Goal: Task Accomplishment & Management: Use online tool/utility

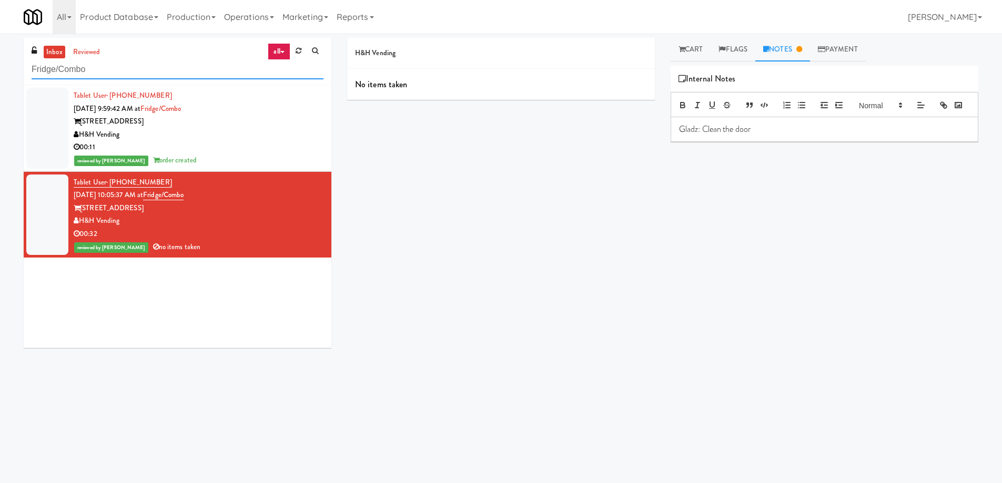
click at [191, 70] on input "Fridge/Combo" at bounding box center [178, 69] width 292 height 19
paste input "Right-[PERSON_NAME]"
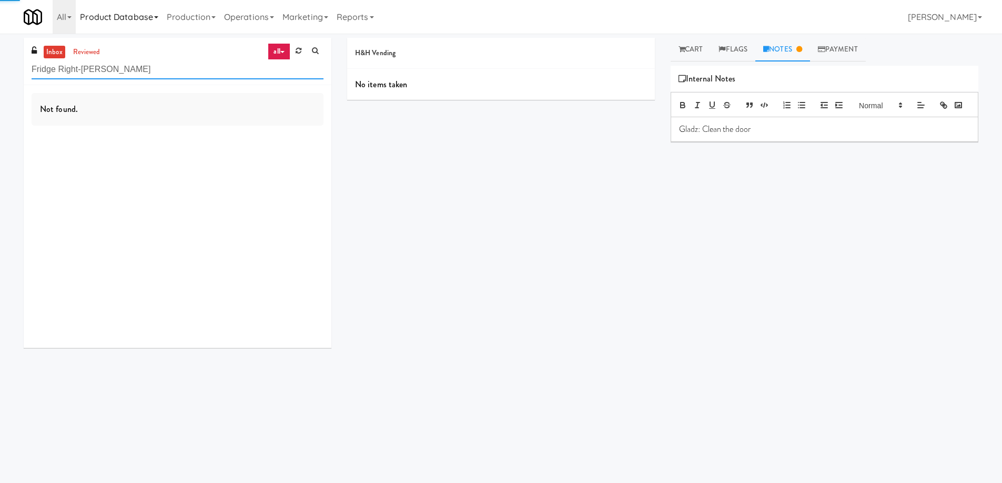
type input "Fridge Right-[PERSON_NAME]"
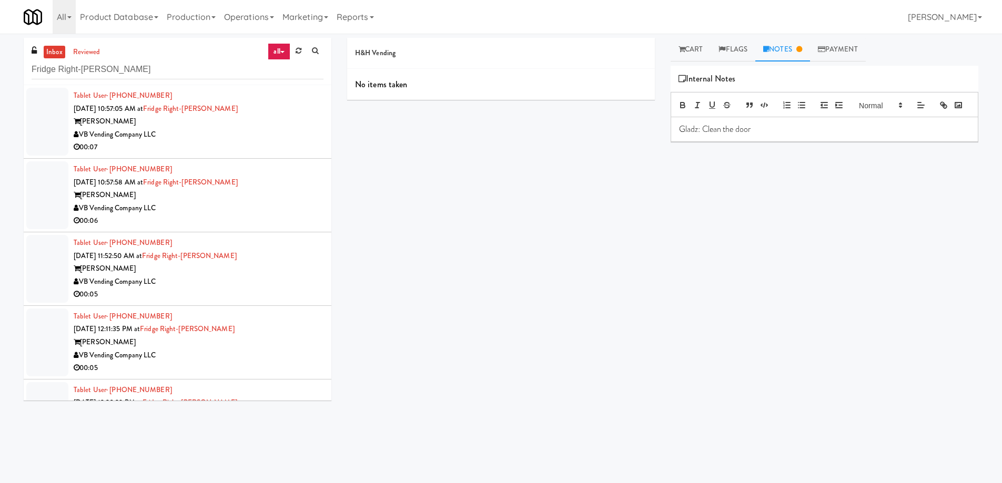
click at [276, 101] on div "Tablet User · (757) 589-2510 [DATE] 10:57:05 AM at Fridge Right-[PERSON_NAME] […" at bounding box center [199, 121] width 250 height 65
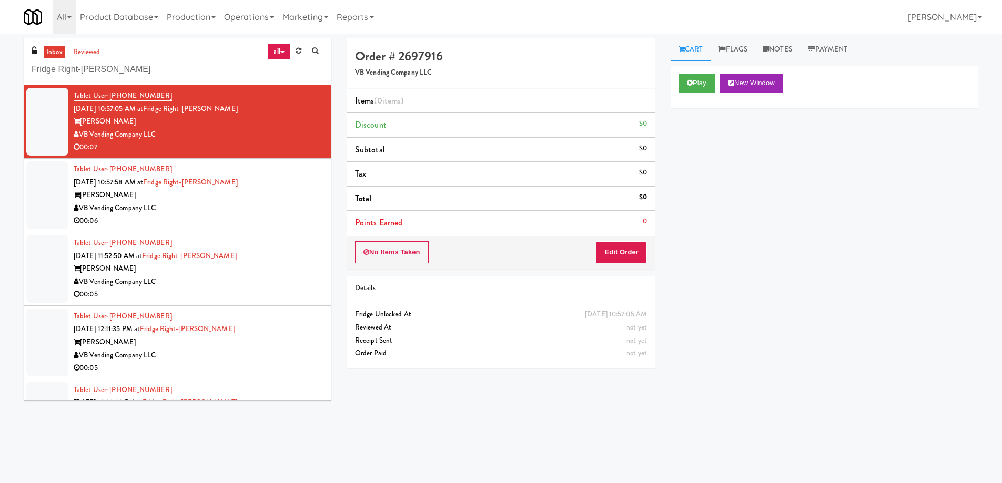
click at [275, 106] on div "Tablet User · (757) 589-2510 [DATE] 10:57:05 AM at Fridge Right-[PERSON_NAME] […" at bounding box center [199, 121] width 250 height 65
click at [695, 83] on button "Play" at bounding box center [697, 83] width 36 height 19
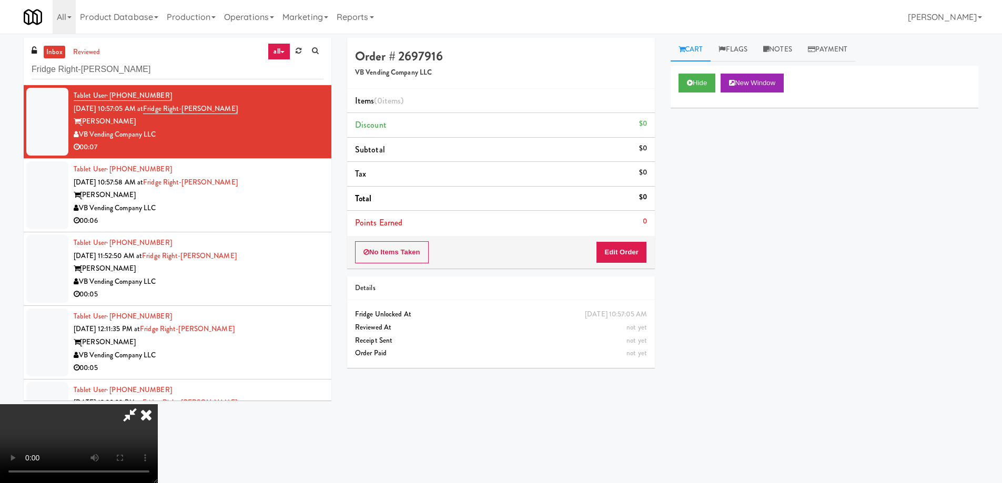
click at [158, 404] on video at bounding box center [79, 443] width 158 height 79
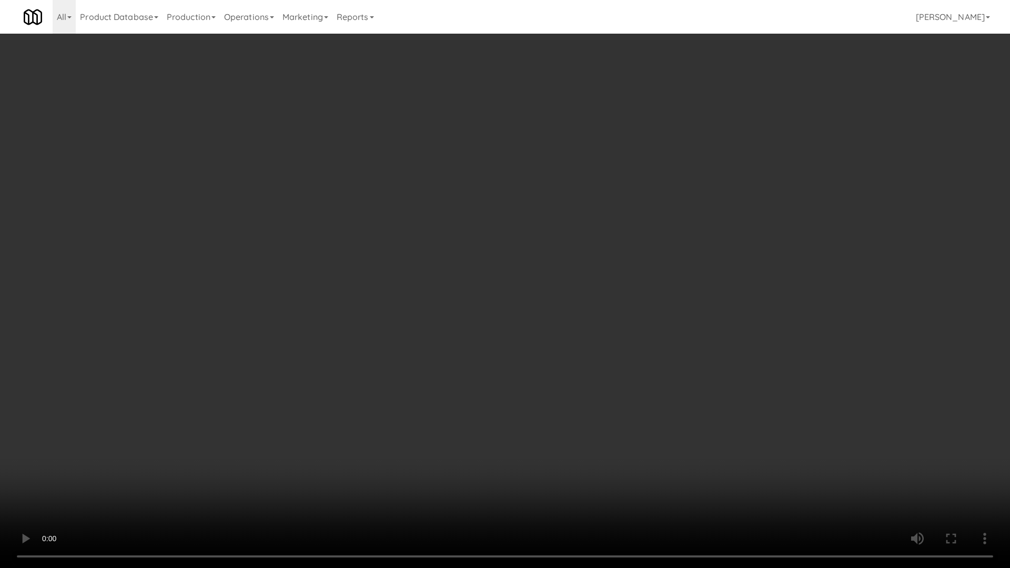
click at [390, 240] on video at bounding box center [505, 284] width 1010 height 568
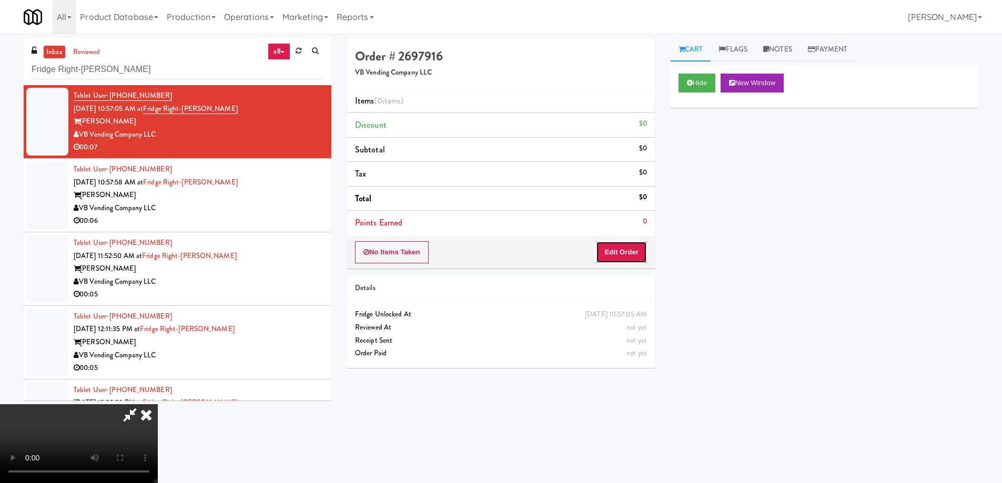
click at [630, 244] on button "Edit Order" at bounding box center [621, 252] width 51 height 22
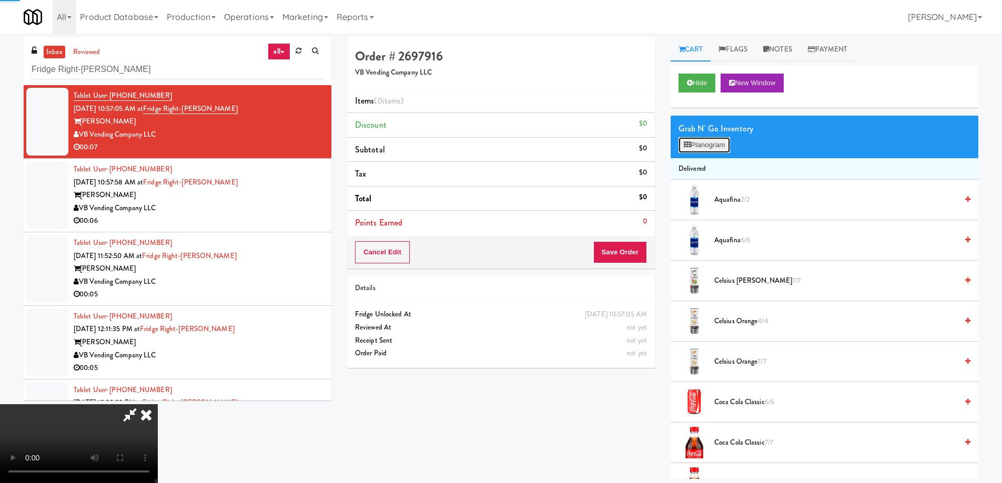
click at [687, 141] on icon at bounding box center [687, 144] width 7 height 7
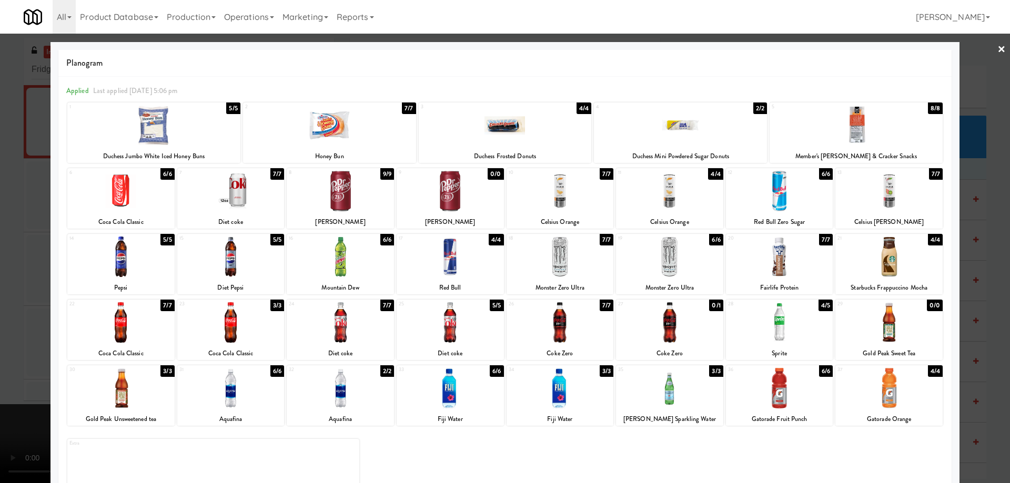
click at [530, 126] on div at bounding box center [505, 125] width 173 height 41
click at [997, 52] on link "×" at bounding box center [1001, 50] width 8 height 33
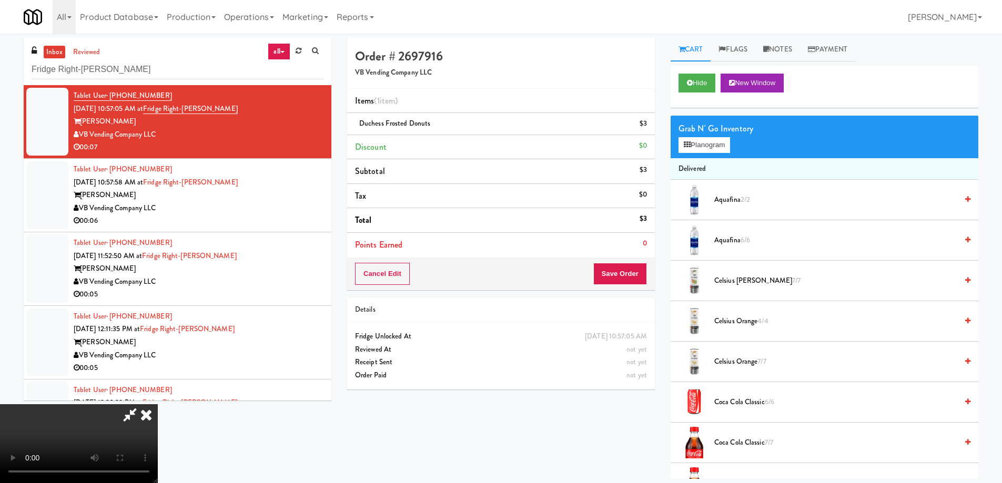
click at [158, 404] on video at bounding box center [79, 443] width 158 height 79
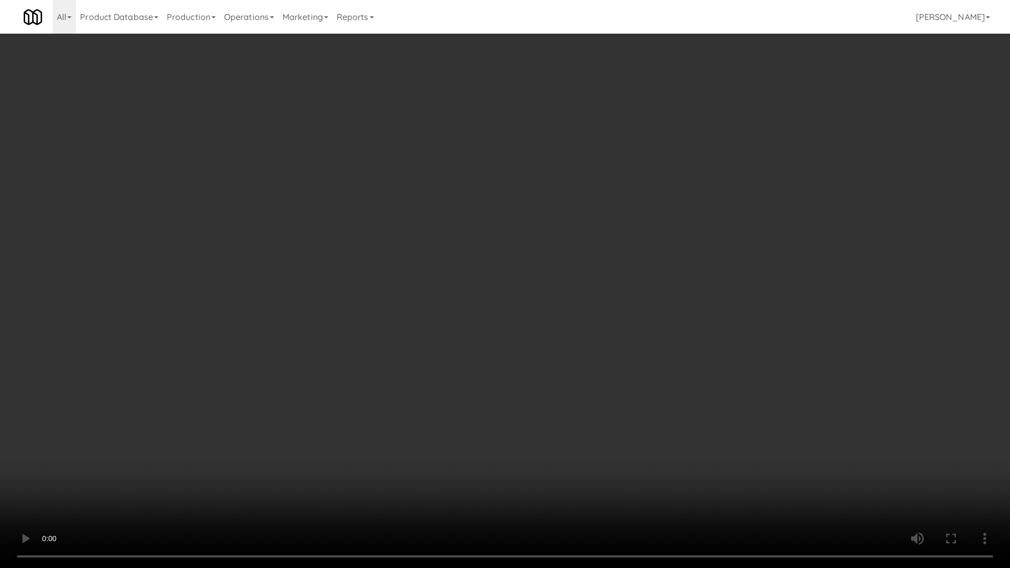
click at [554, 266] on video at bounding box center [505, 284] width 1010 height 568
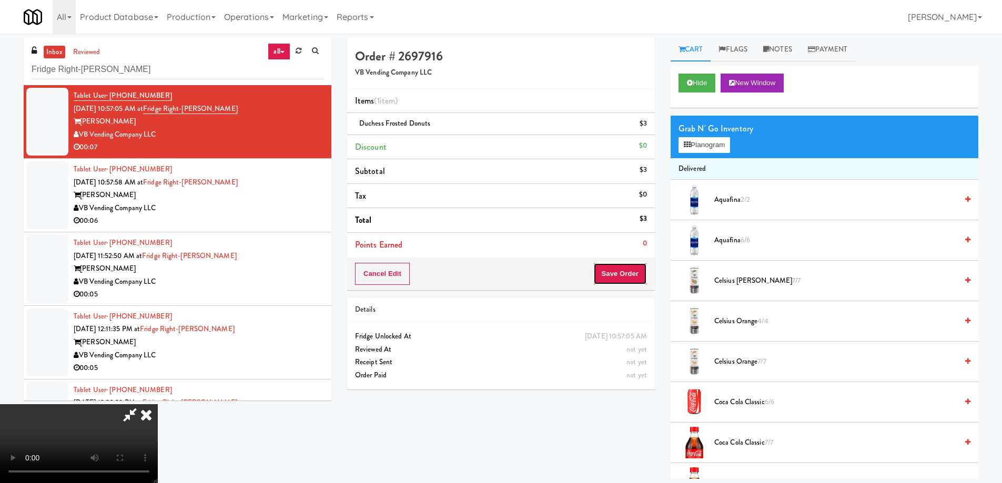
click at [637, 275] on button "Save Order" at bounding box center [620, 274] width 54 height 22
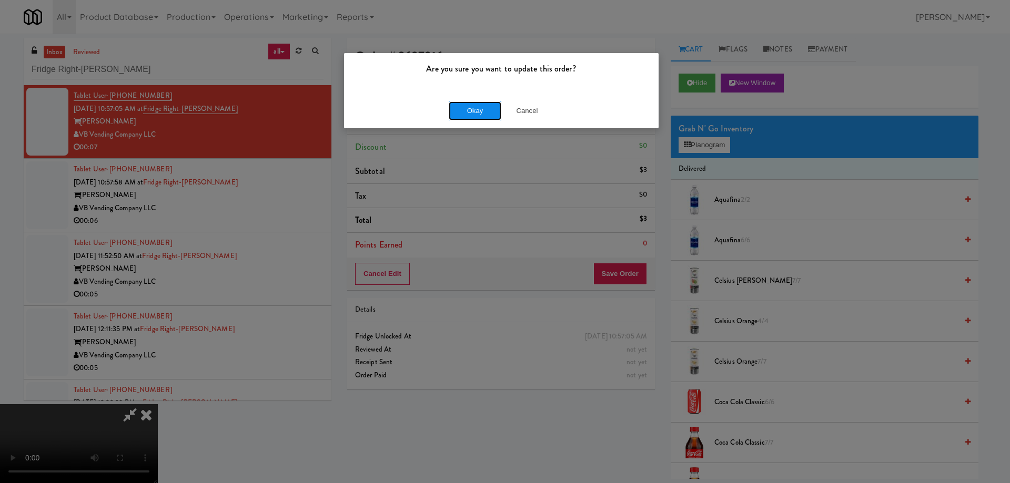
click at [476, 110] on button "Okay" at bounding box center [475, 111] width 53 height 19
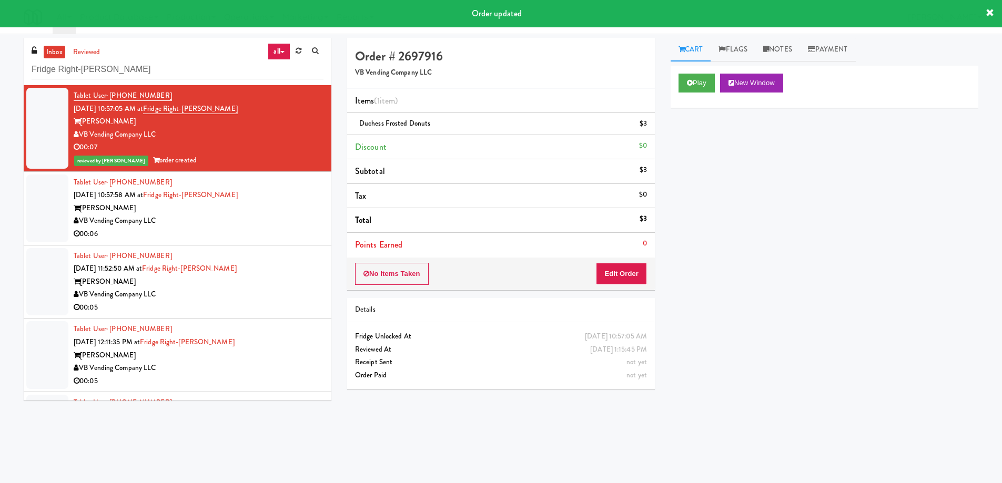
click at [288, 217] on div "VB Vending Company LLC" at bounding box center [199, 221] width 250 height 13
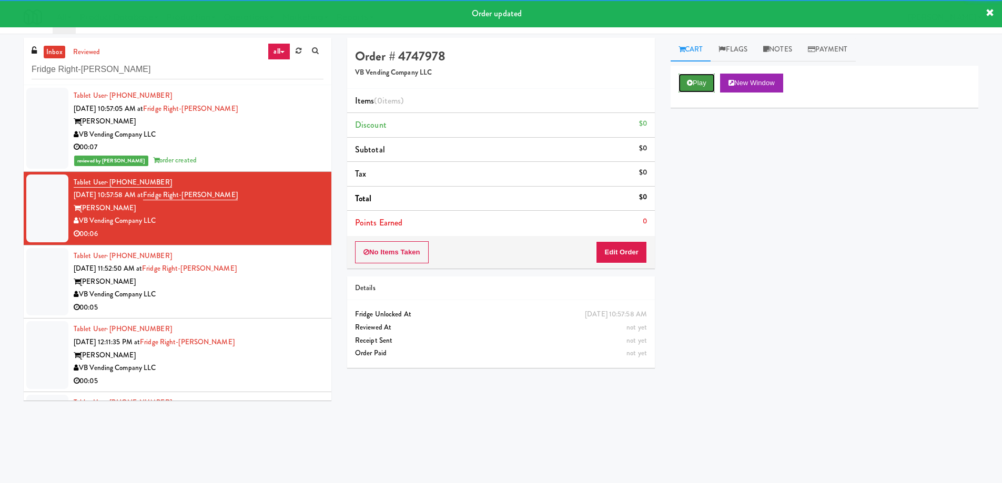
click at [703, 75] on button "Play" at bounding box center [697, 83] width 36 height 19
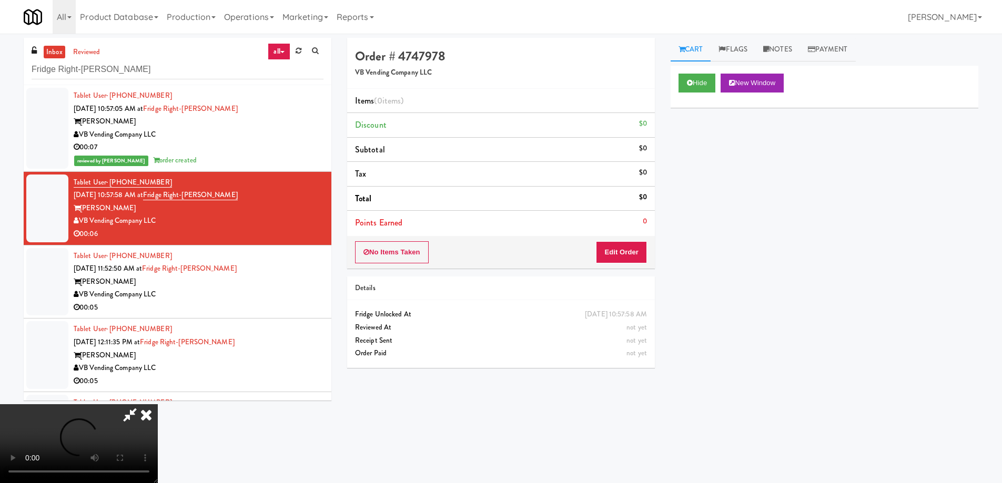
click at [158, 404] on video at bounding box center [79, 443] width 158 height 79
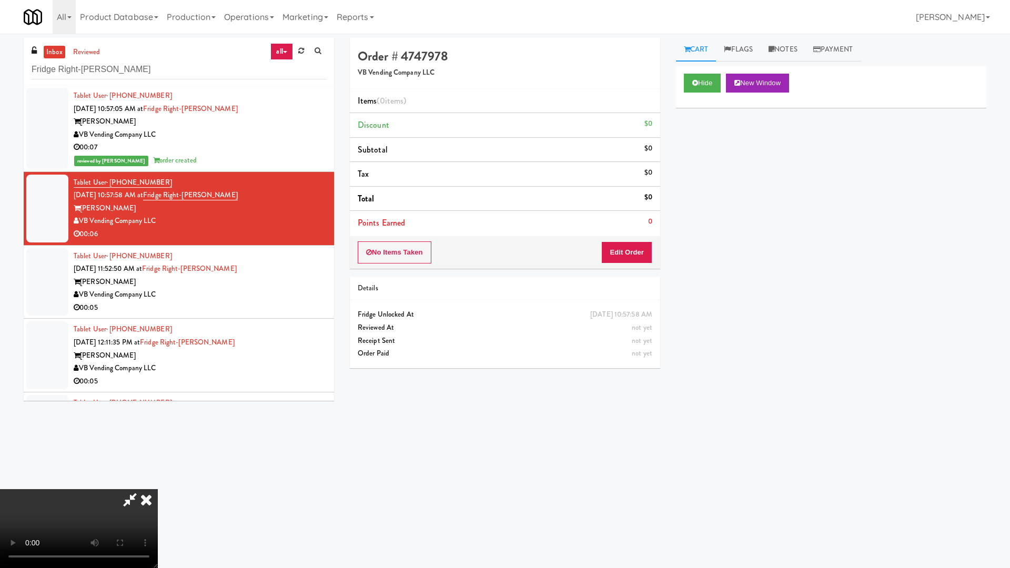
click at [158, 483] on video at bounding box center [79, 528] width 158 height 79
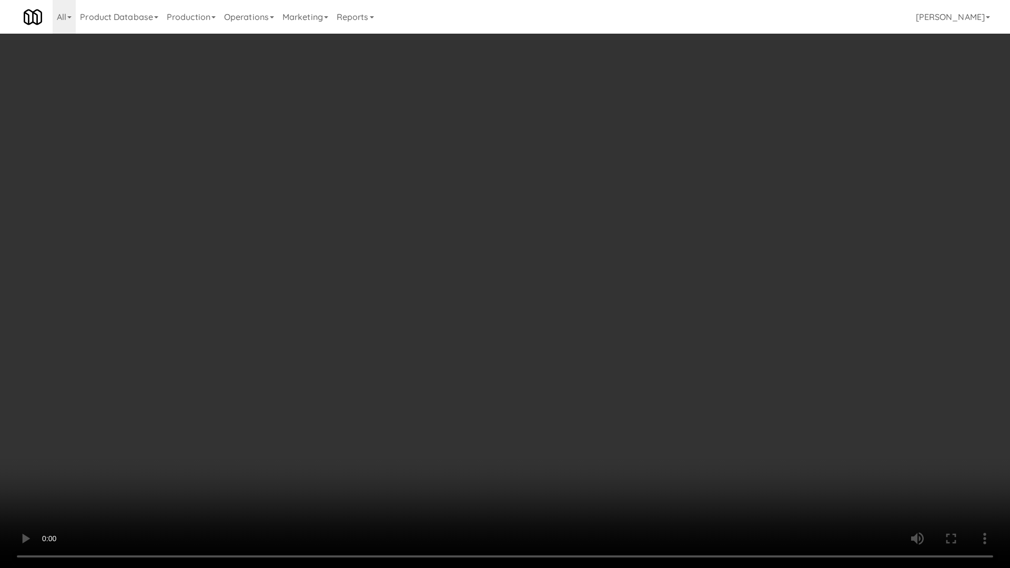
click at [396, 264] on video at bounding box center [505, 284] width 1010 height 568
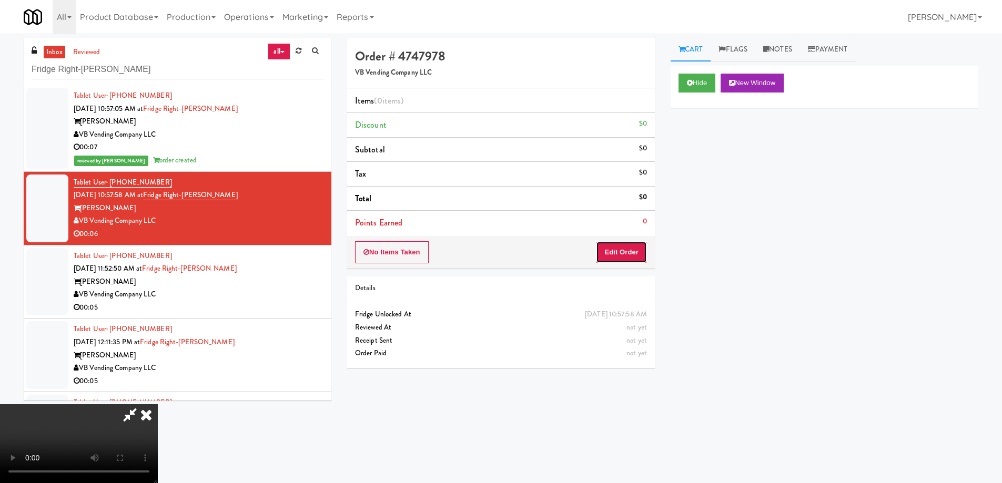
drag, startPoint x: 626, startPoint y: 249, endPoint x: 652, endPoint y: 218, distance: 40.3
click at [626, 247] on button "Edit Order" at bounding box center [621, 252] width 51 height 22
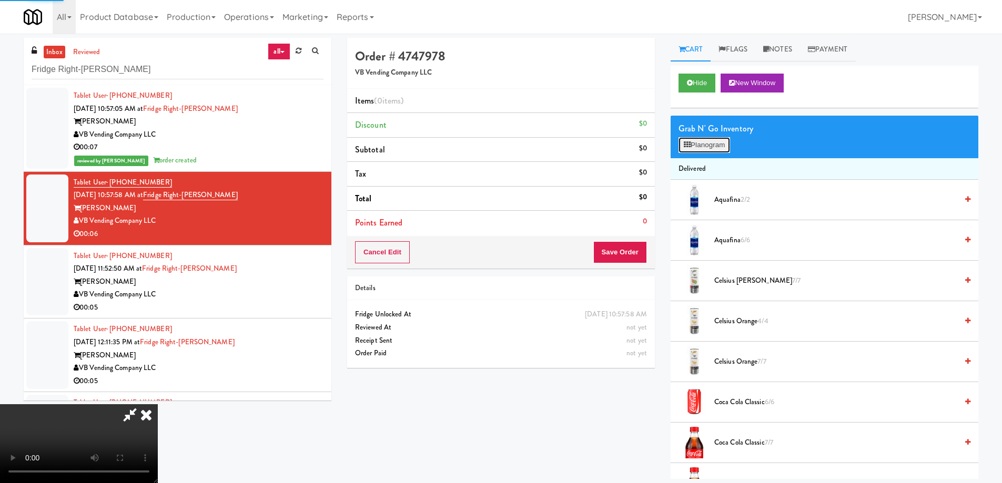
click at [716, 140] on button "Planogram" at bounding box center [705, 145] width 52 height 16
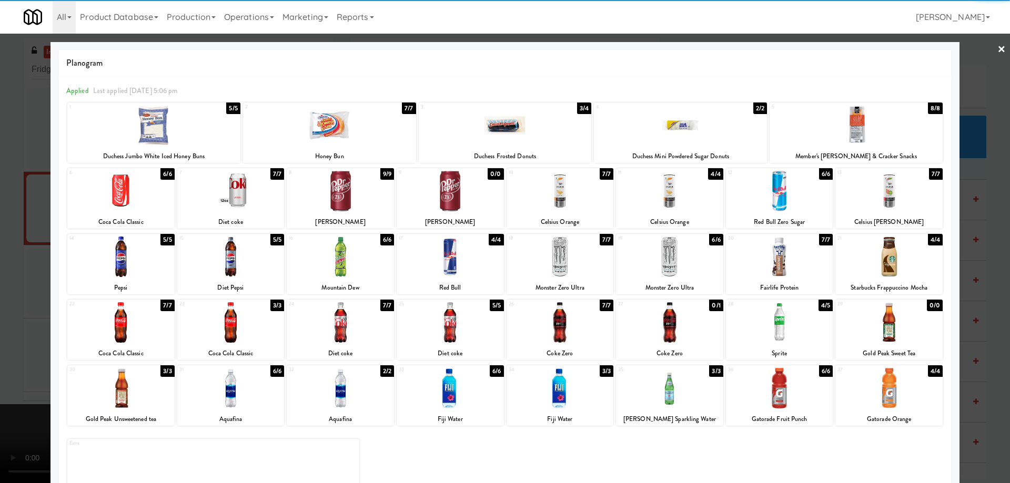
click at [469, 328] on div at bounding box center [450, 322] width 107 height 41
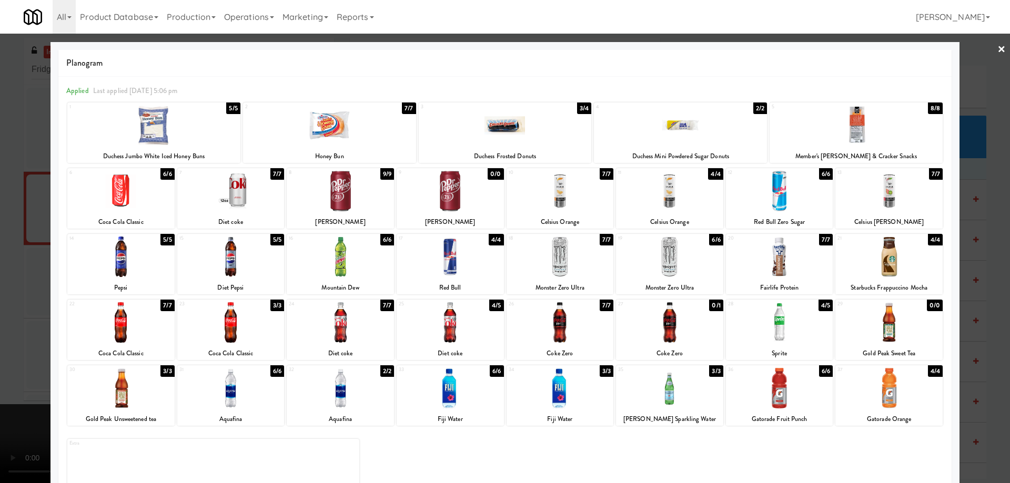
click at [997, 48] on link "×" at bounding box center [1001, 50] width 8 height 33
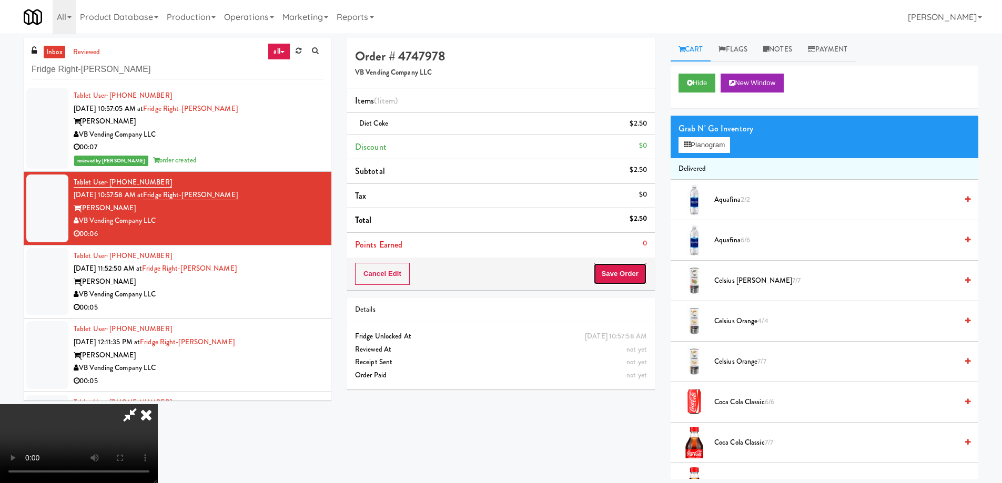
click at [622, 266] on button "Save Order" at bounding box center [620, 274] width 54 height 22
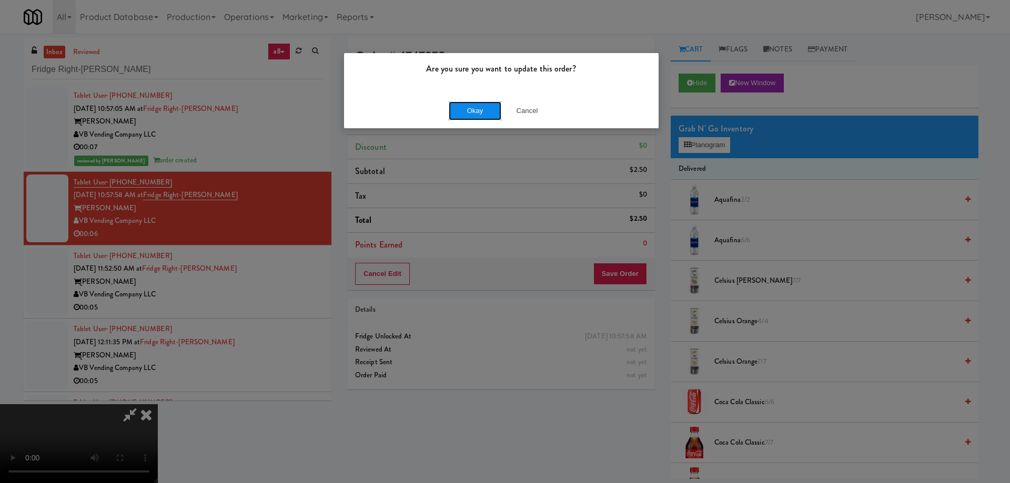
click at [485, 104] on button "Okay" at bounding box center [475, 111] width 53 height 19
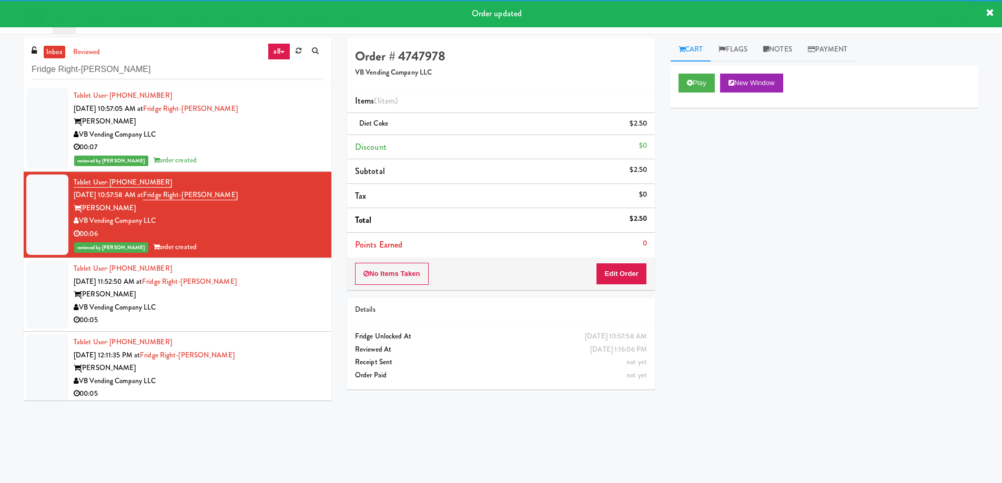
click at [292, 289] on div "[PERSON_NAME]" at bounding box center [199, 294] width 250 height 13
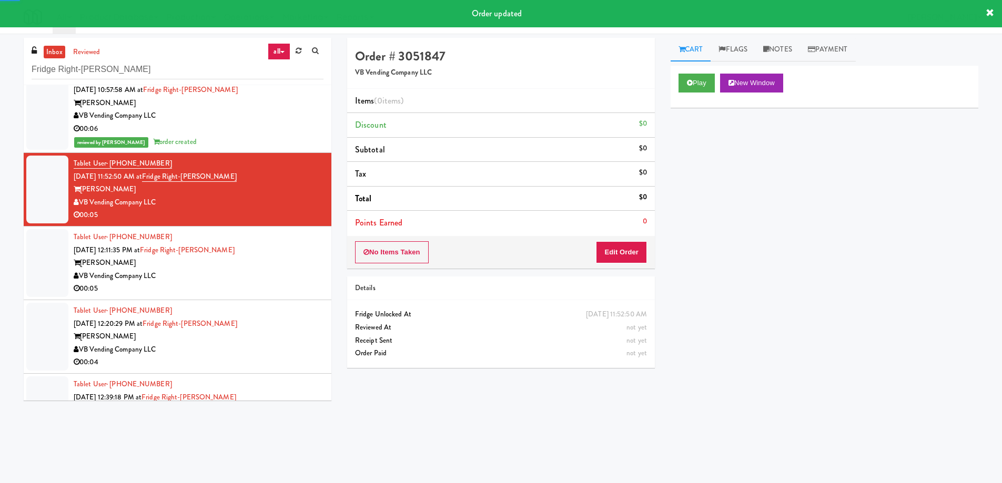
scroll to position [158, 0]
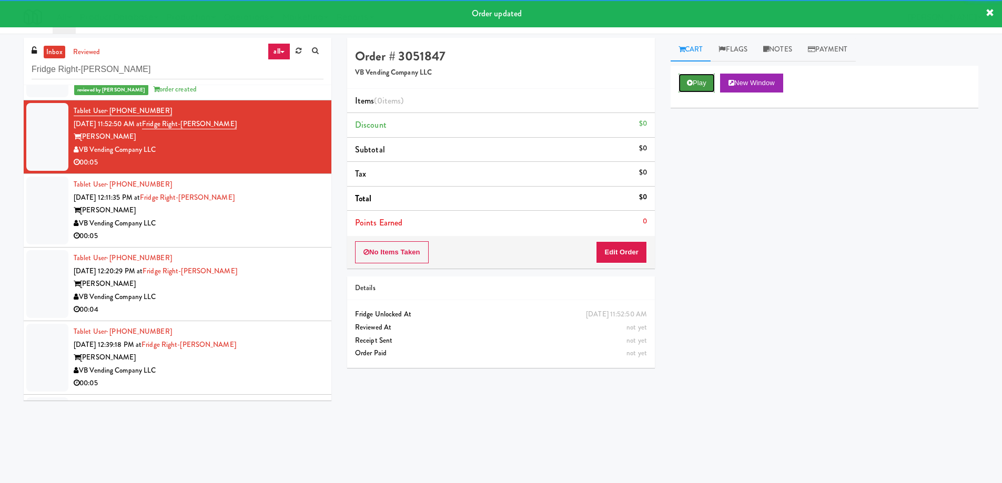
click at [693, 82] on button "Play" at bounding box center [697, 83] width 36 height 19
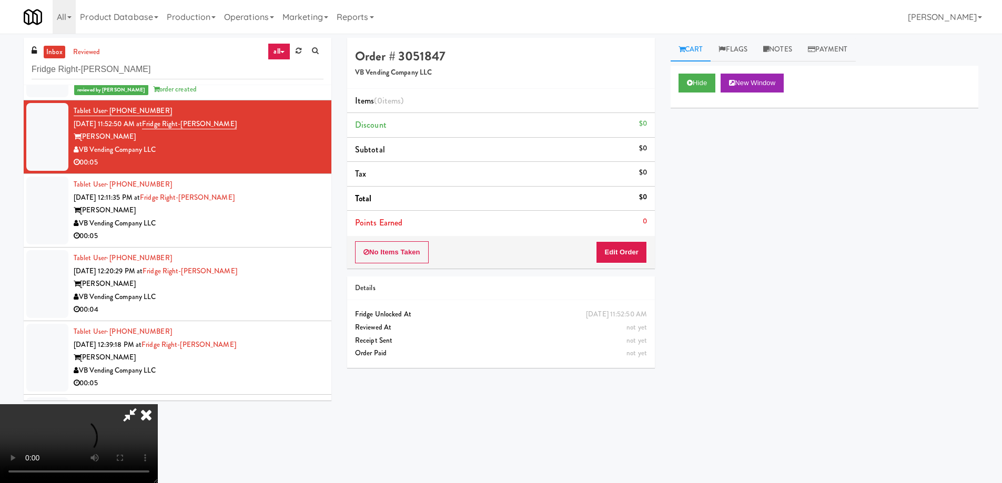
click at [158, 404] on video at bounding box center [79, 443] width 158 height 79
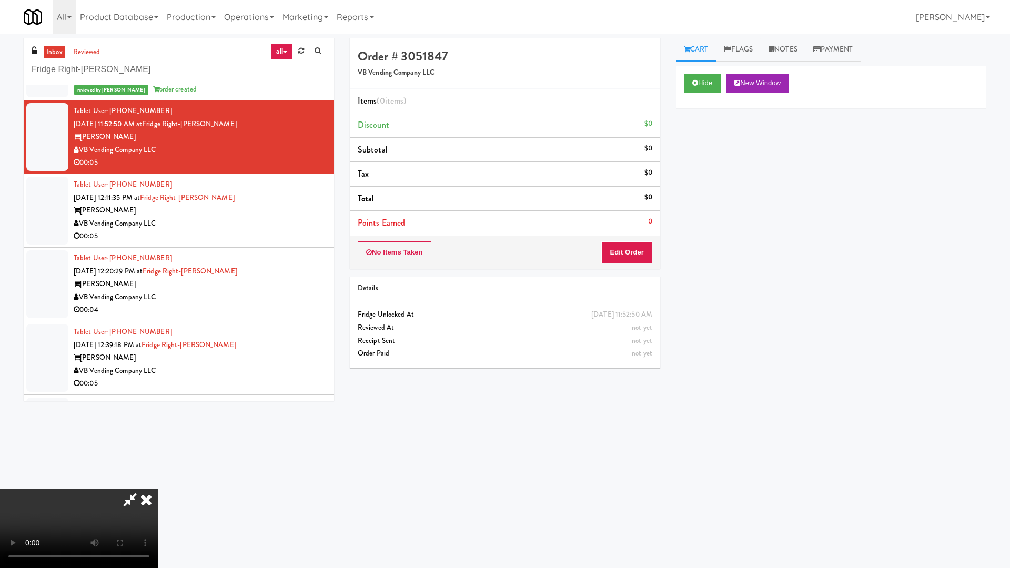
click at [158, 483] on video at bounding box center [79, 528] width 158 height 79
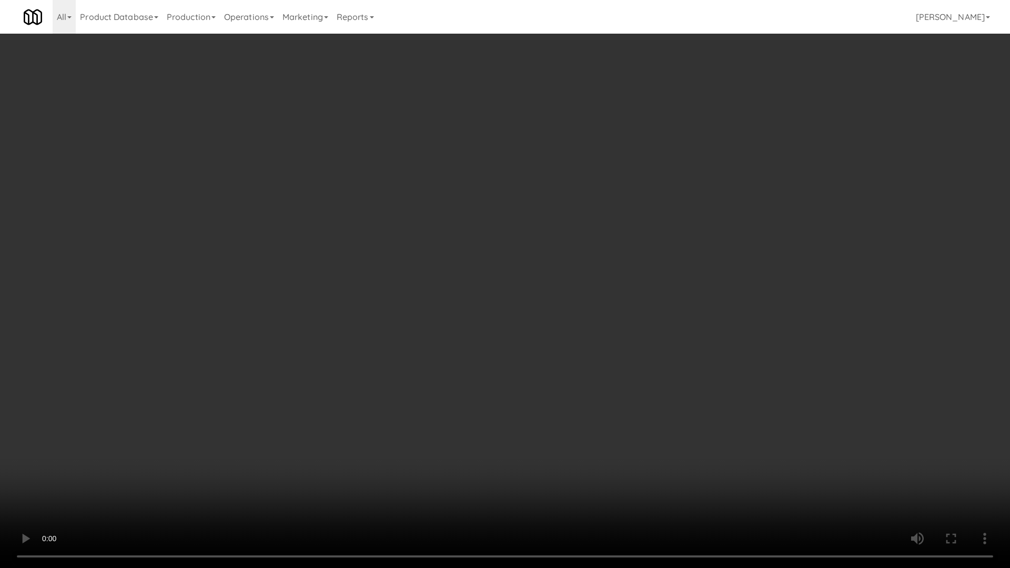
click at [355, 250] on video at bounding box center [505, 284] width 1010 height 568
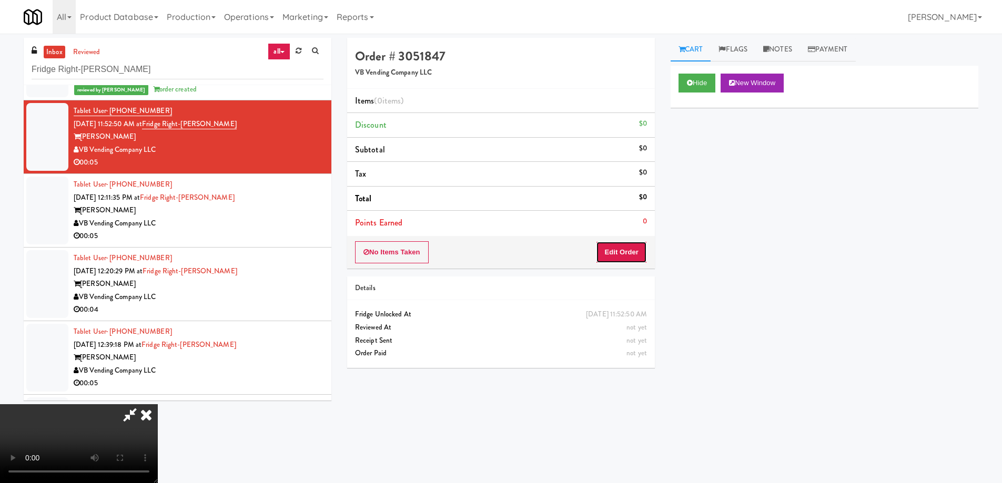
click at [625, 247] on button "Edit Order" at bounding box center [621, 252] width 51 height 22
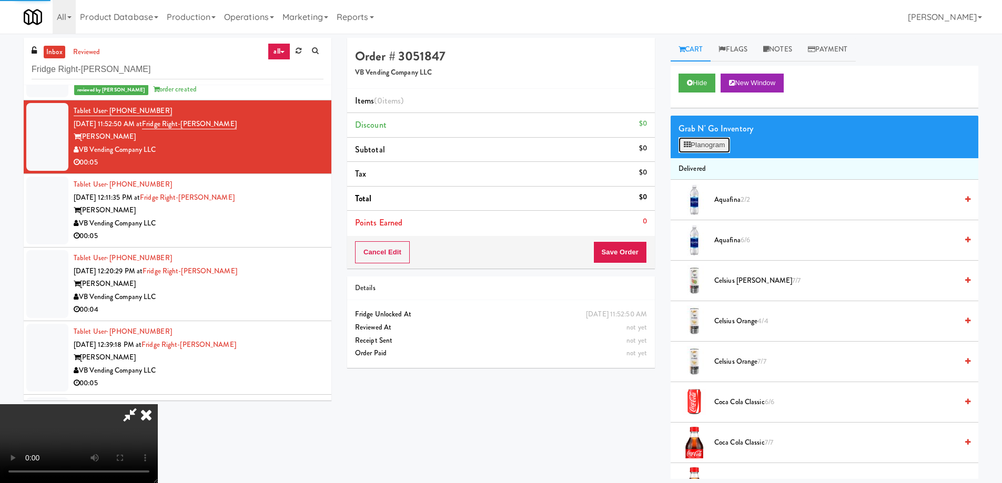
click at [721, 147] on button "Planogram" at bounding box center [705, 145] width 52 height 16
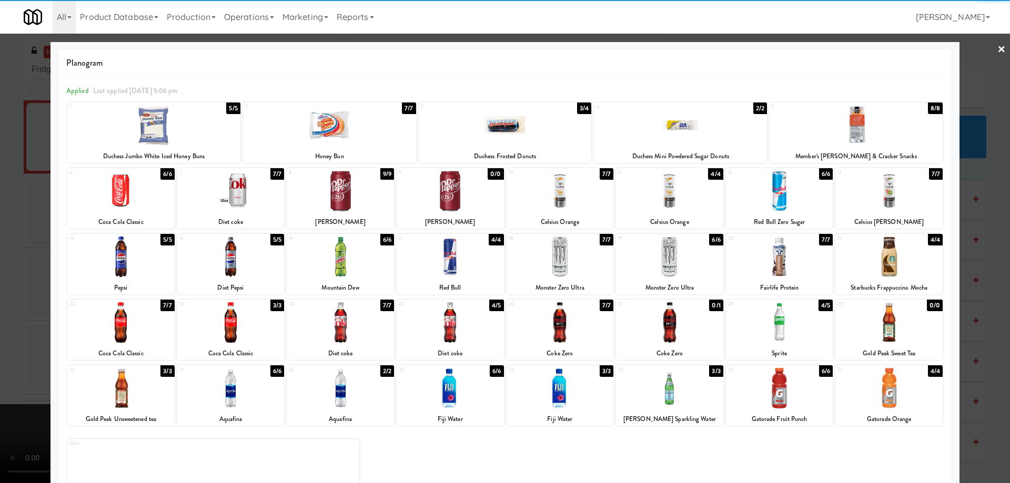
click at [250, 329] on div at bounding box center [230, 322] width 107 height 41
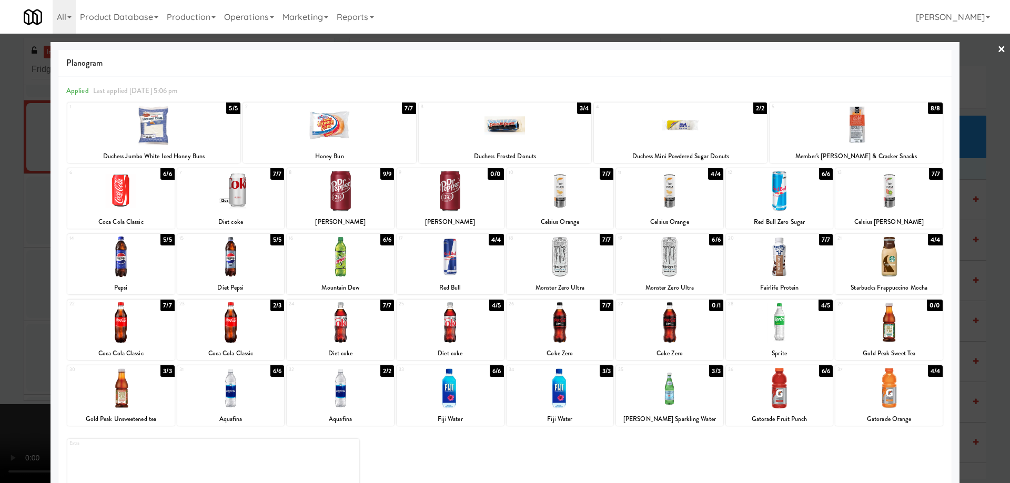
click at [986, 50] on div at bounding box center [505, 241] width 1010 height 483
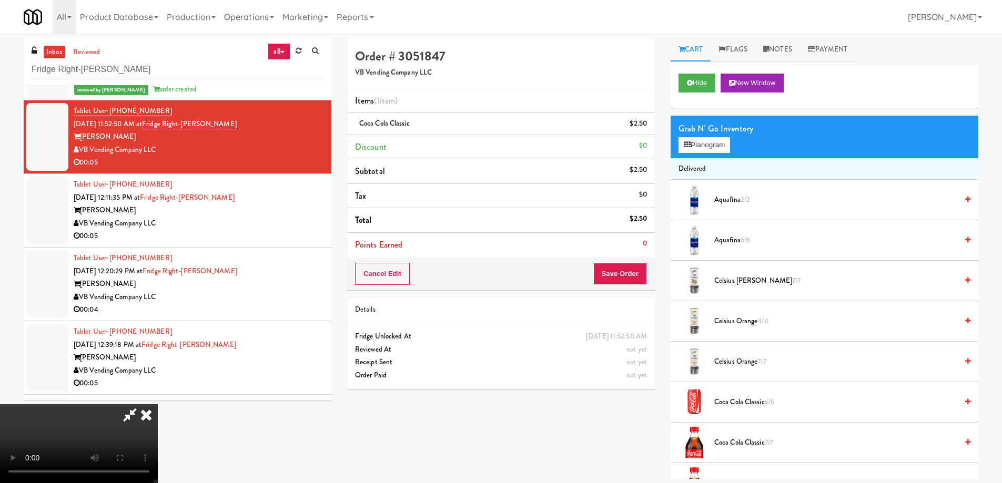
click at [158, 404] on video at bounding box center [79, 443] width 158 height 79
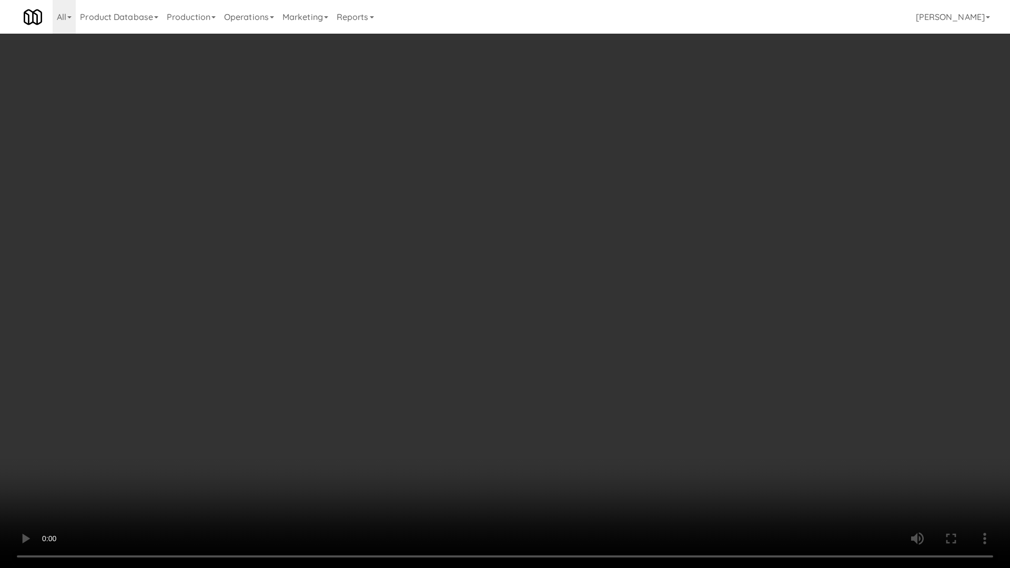
click at [480, 306] on video at bounding box center [505, 284] width 1010 height 568
click at [538, 256] on video at bounding box center [505, 284] width 1010 height 568
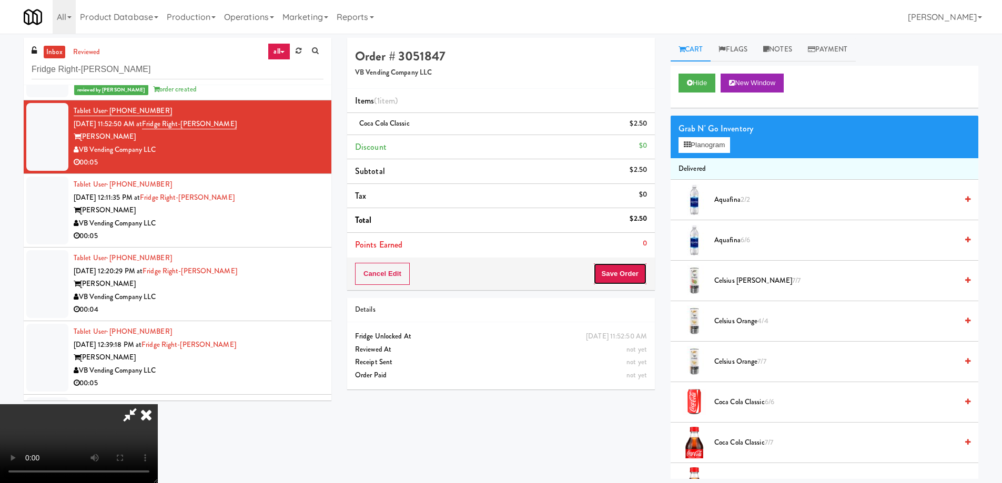
click at [620, 271] on button "Save Order" at bounding box center [620, 274] width 54 height 22
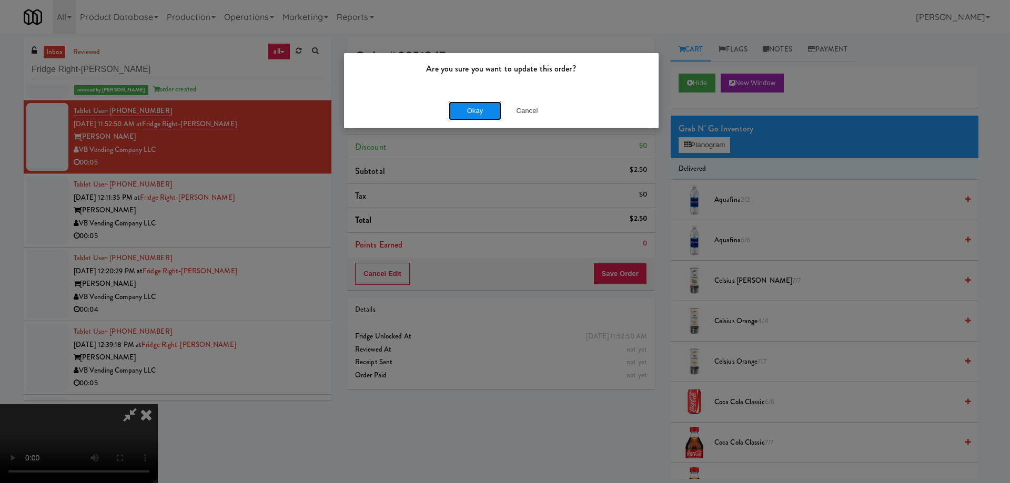
click at [461, 102] on button "Okay" at bounding box center [475, 111] width 53 height 19
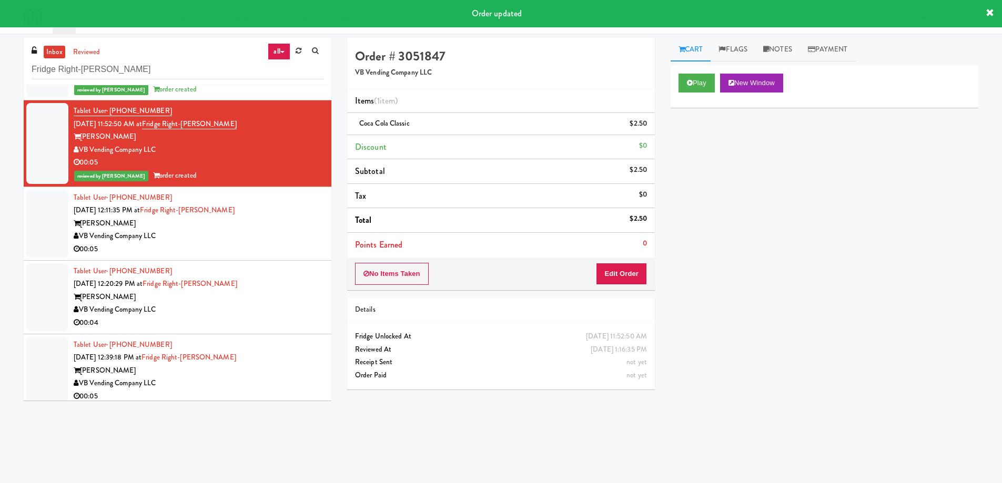
click at [303, 227] on div "[PERSON_NAME]" at bounding box center [199, 223] width 250 height 13
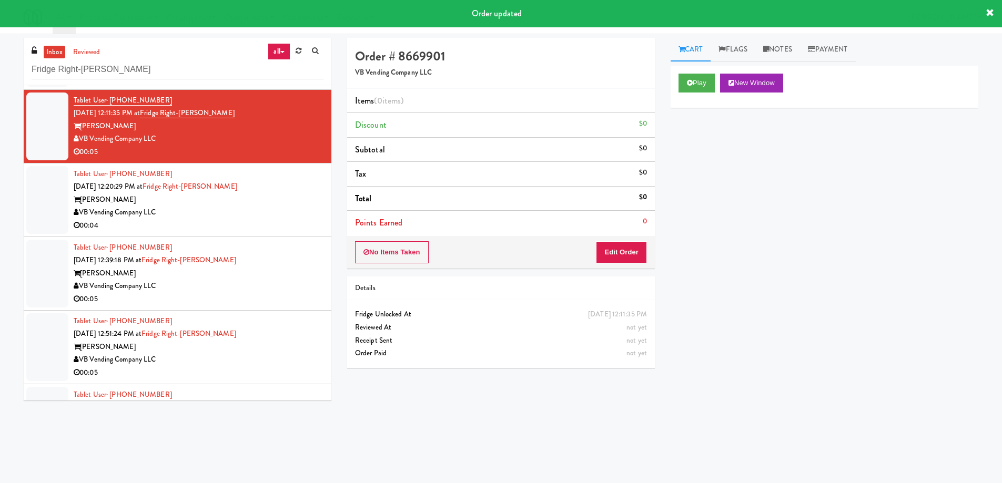
scroll to position [263, 0]
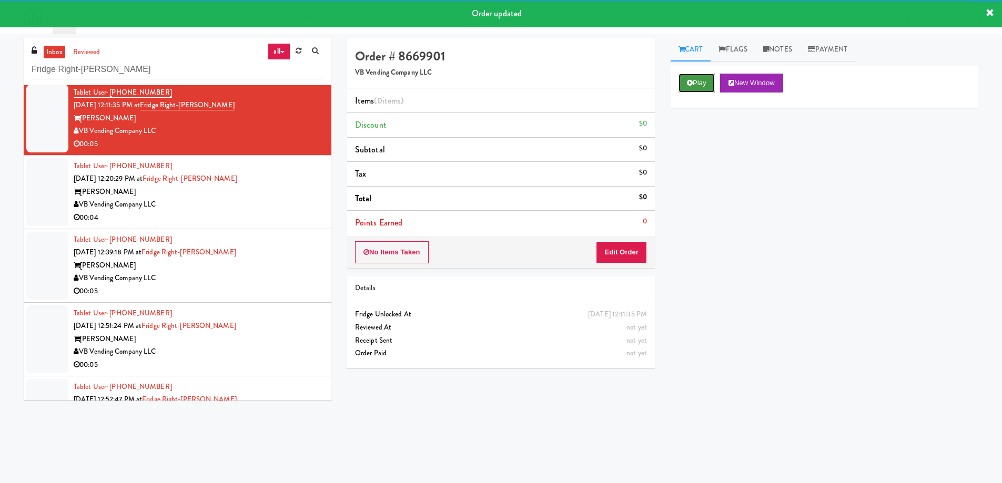
click at [694, 83] on button "Play" at bounding box center [697, 83] width 36 height 19
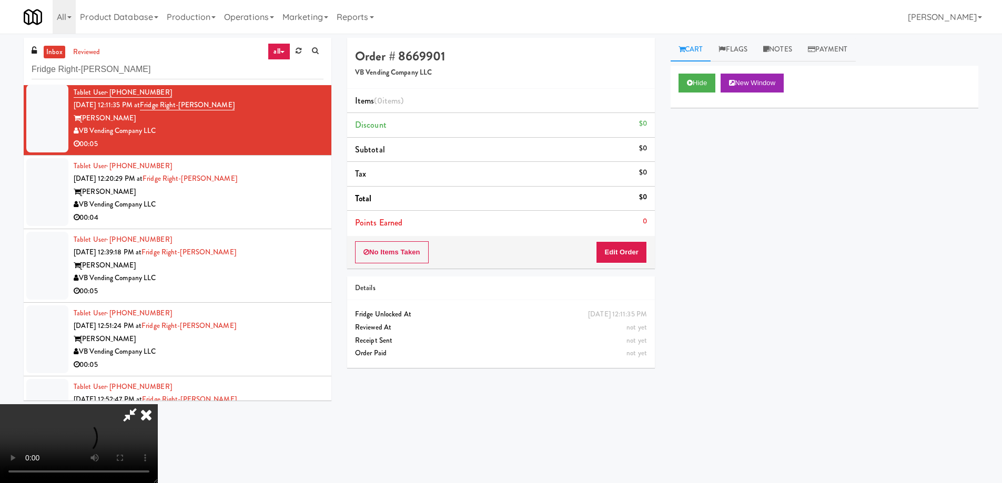
click at [158, 404] on video at bounding box center [79, 443] width 158 height 79
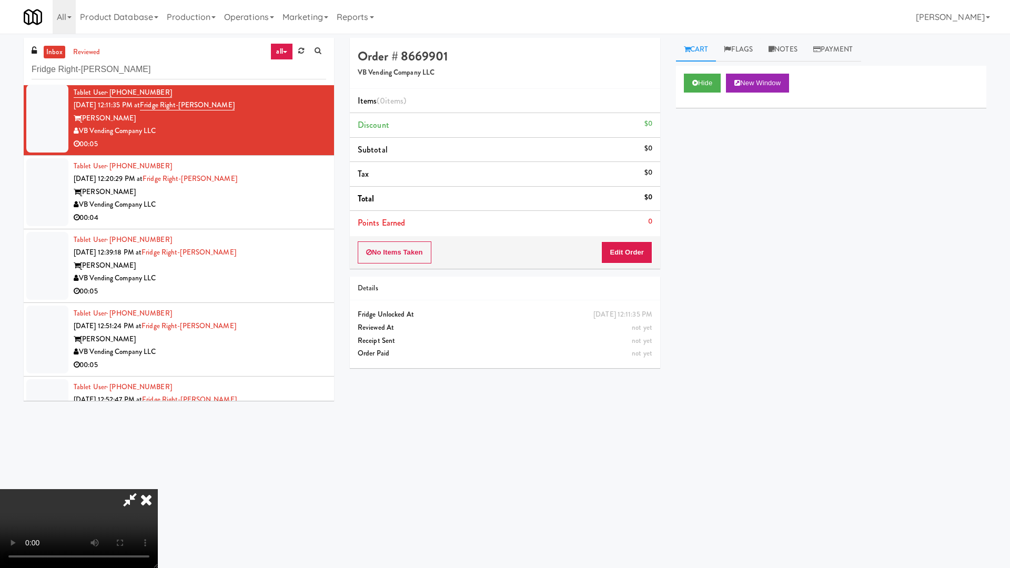
click at [158, 483] on video at bounding box center [79, 528] width 158 height 79
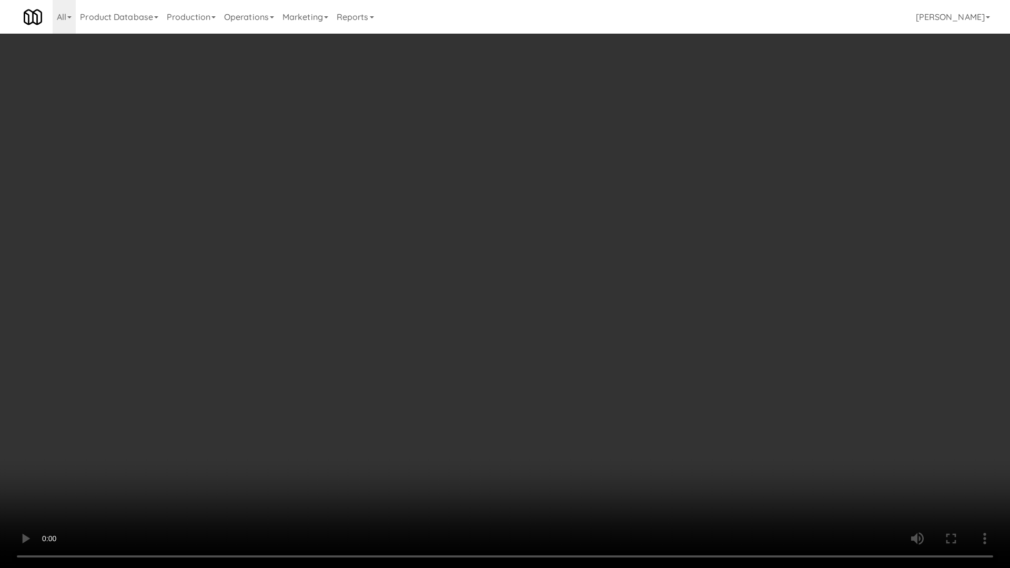
click at [389, 287] on video at bounding box center [505, 284] width 1010 height 568
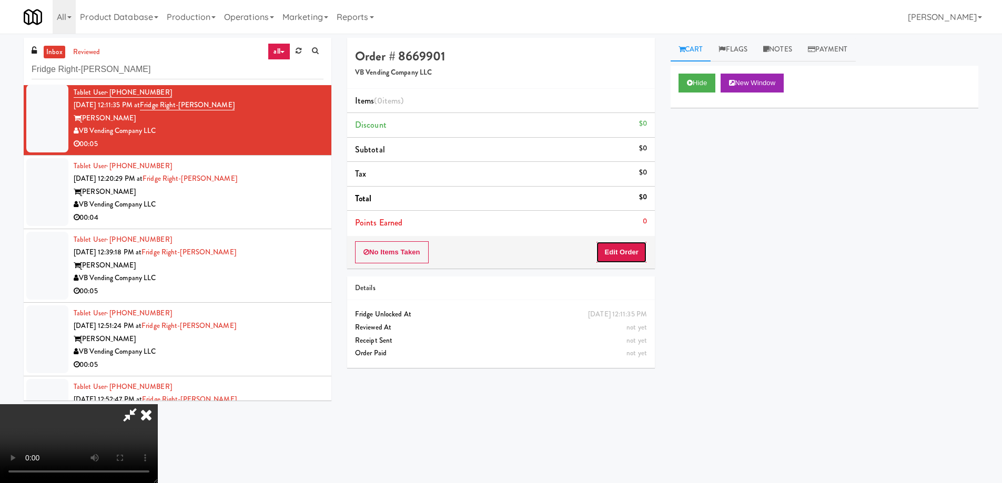
click at [627, 253] on button "Edit Order" at bounding box center [621, 252] width 51 height 22
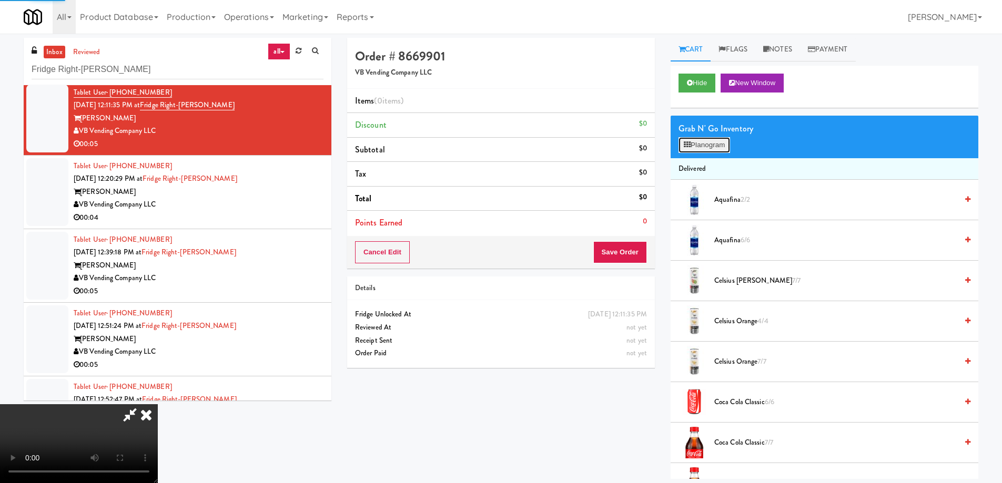
click at [700, 148] on button "Planogram" at bounding box center [705, 145] width 52 height 16
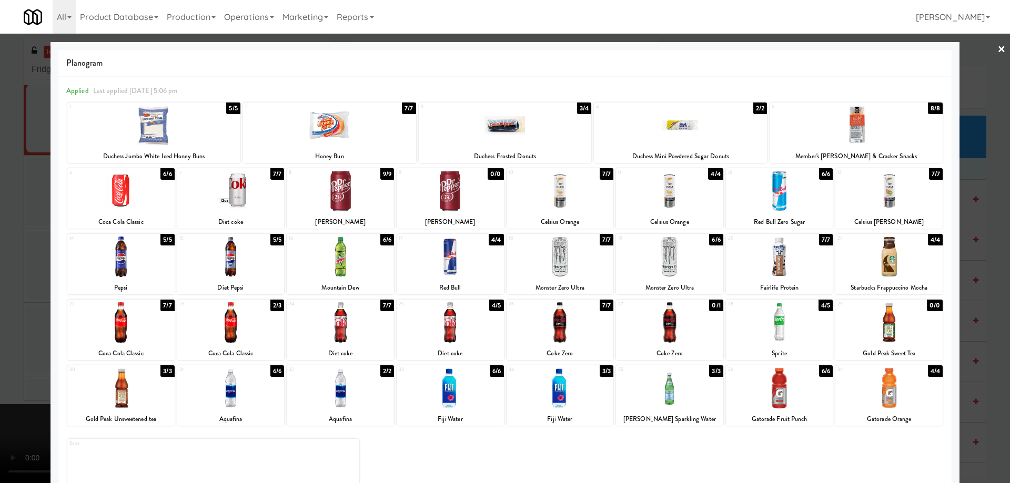
click at [591, 339] on div at bounding box center [560, 322] width 107 height 41
click at [997, 50] on link "×" at bounding box center [1001, 50] width 8 height 33
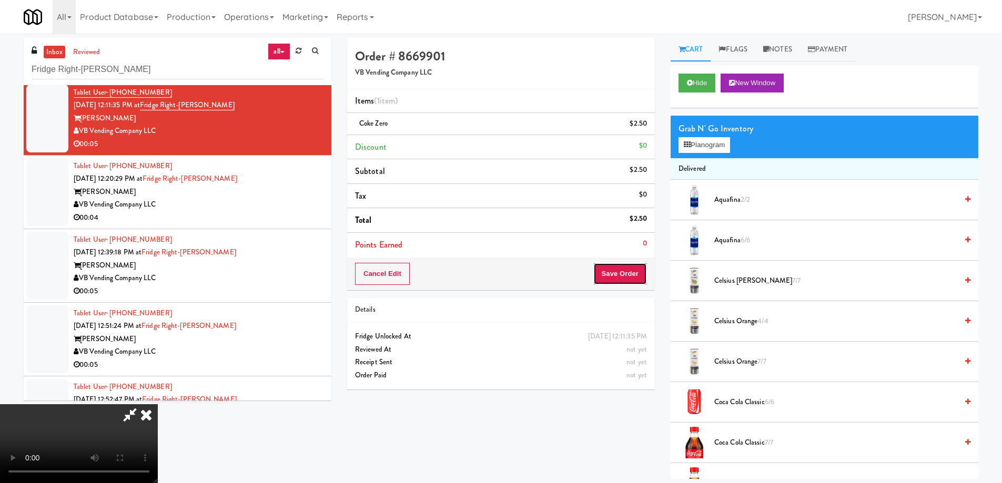
click at [632, 280] on button "Save Order" at bounding box center [620, 274] width 54 height 22
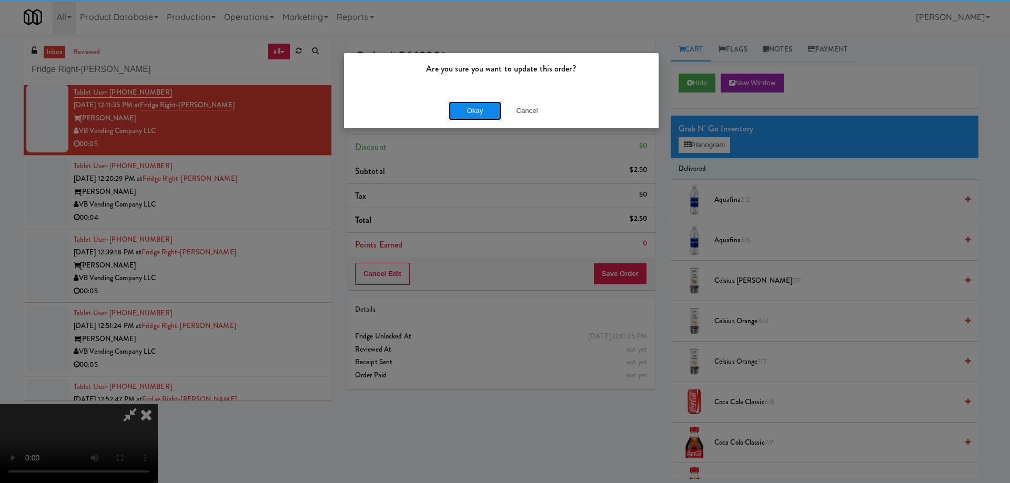
click at [466, 112] on button "Okay" at bounding box center [475, 111] width 53 height 19
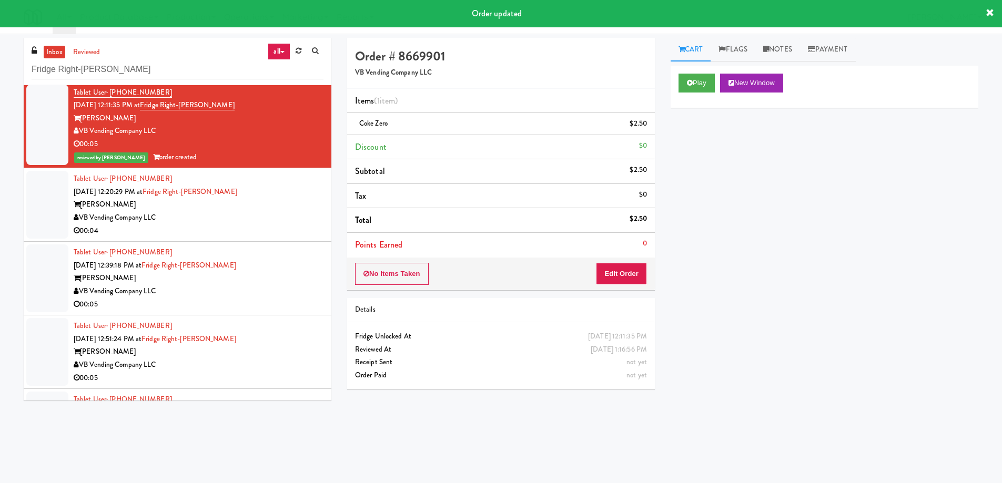
click at [288, 210] on div "[PERSON_NAME]" at bounding box center [199, 204] width 250 height 13
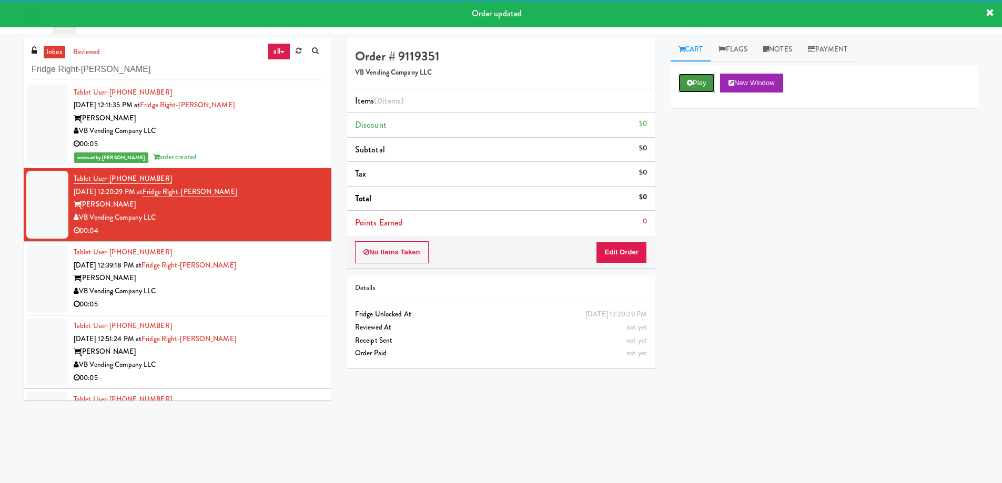
click at [702, 80] on button "Play" at bounding box center [697, 83] width 36 height 19
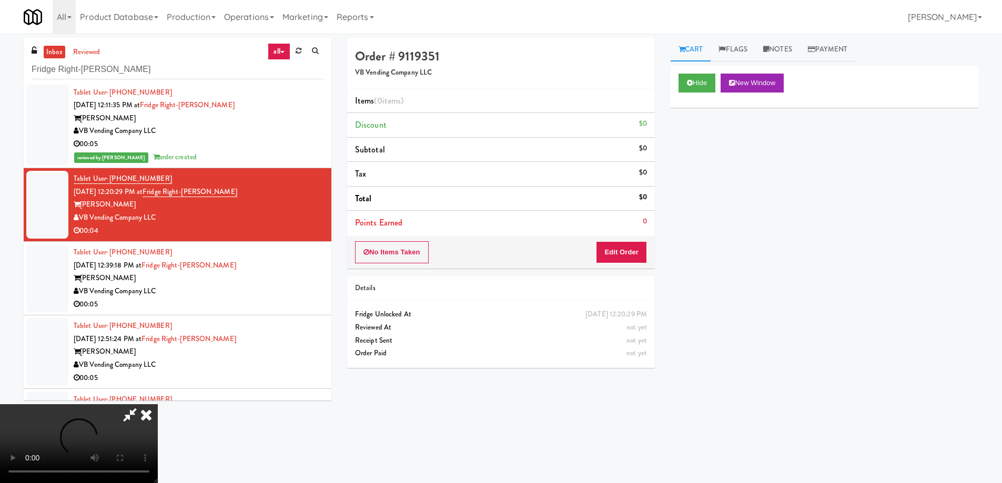
click at [158, 404] on video at bounding box center [79, 443] width 158 height 79
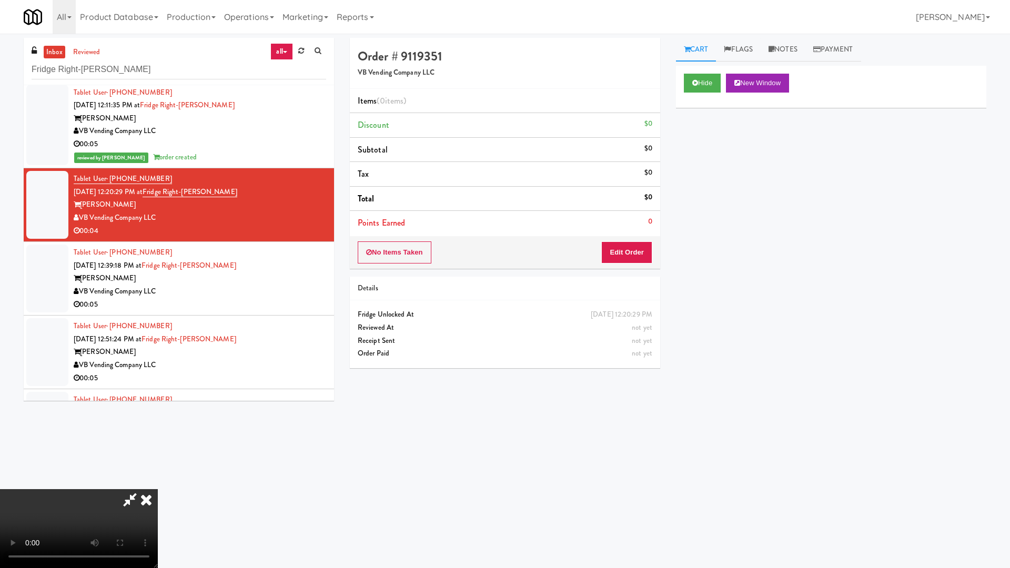
click at [158, 483] on video at bounding box center [79, 528] width 158 height 79
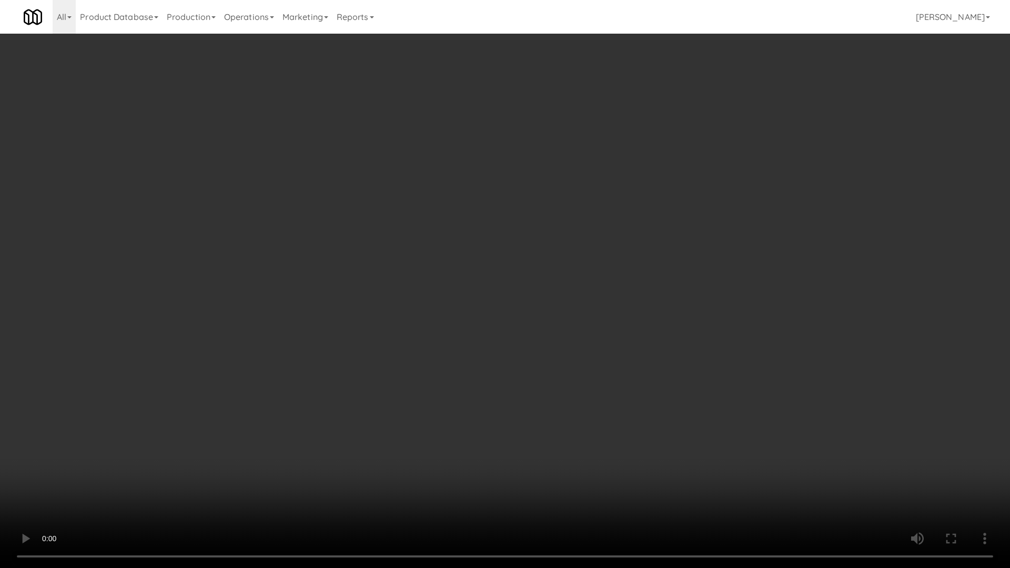
click at [387, 262] on video at bounding box center [505, 284] width 1010 height 568
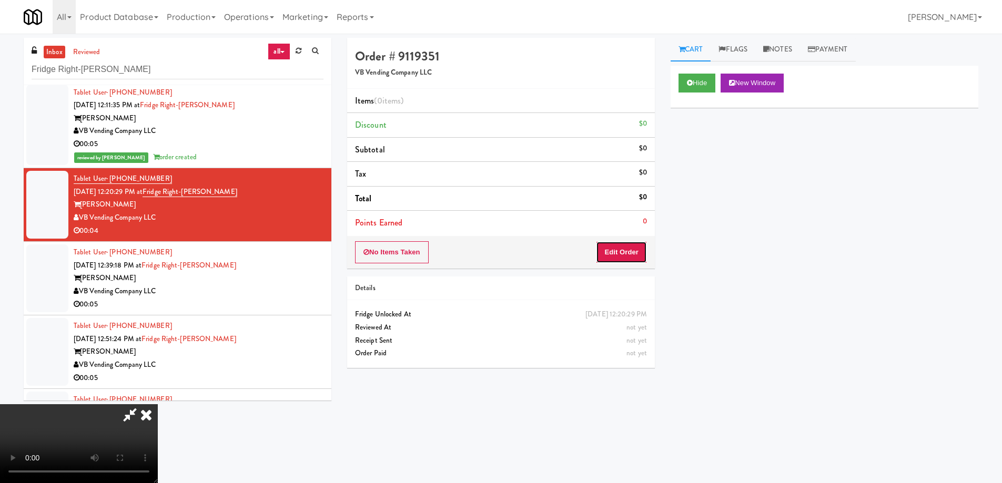
click at [632, 251] on button "Edit Order" at bounding box center [621, 252] width 51 height 22
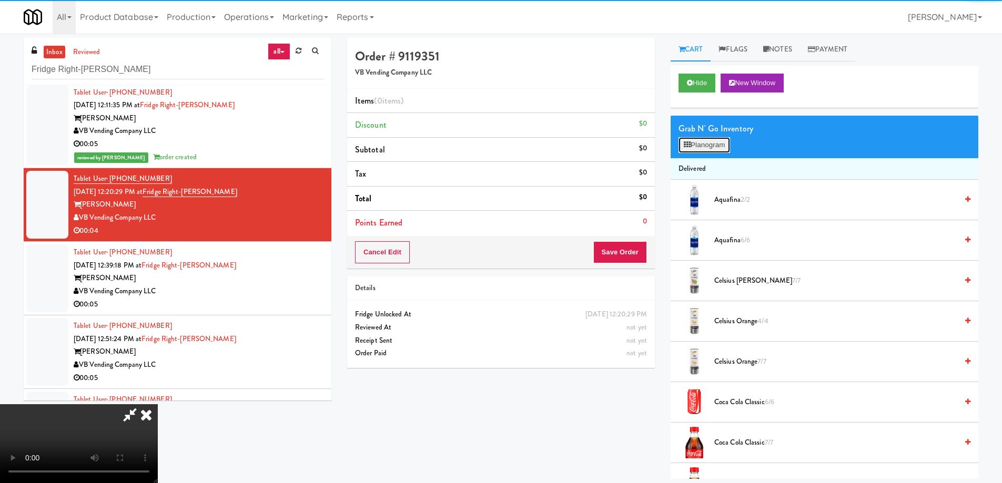
click at [712, 147] on button "Planogram" at bounding box center [705, 145] width 52 height 16
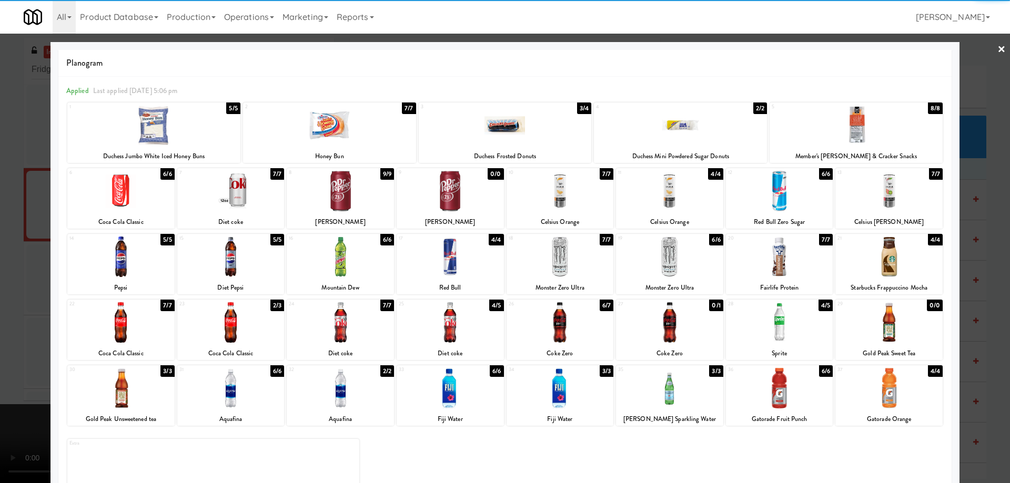
drag, startPoint x: 589, startPoint y: 323, endPoint x: 645, endPoint y: 297, distance: 62.8
click at [589, 324] on div at bounding box center [560, 322] width 107 height 41
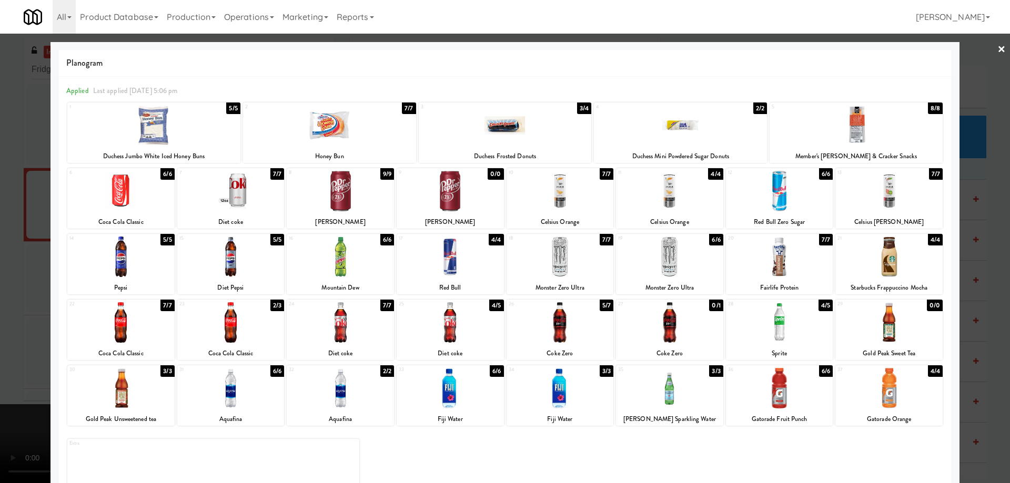
click at [997, 50] on link "×" at bounding box center [1001, 50] width 8 height 33
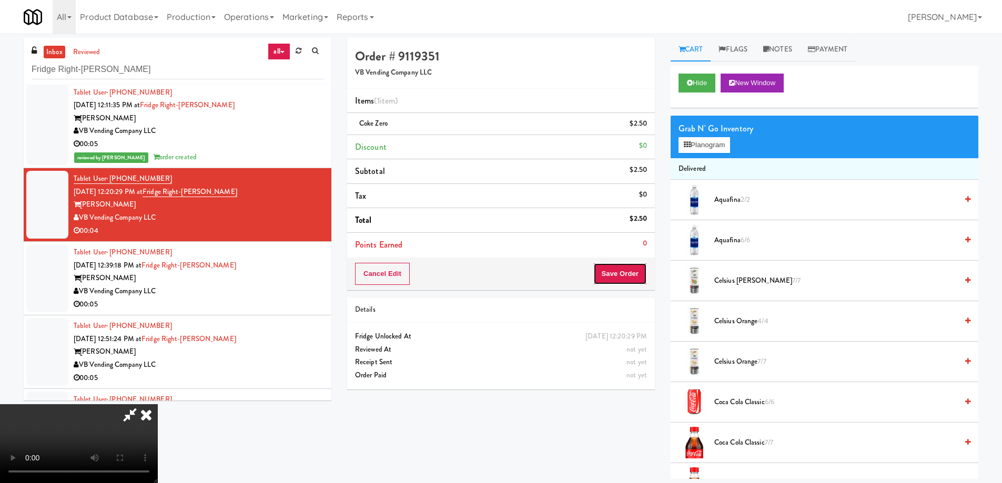
click at [612, 268] on button "Save Order" at bounding box center [620, 274] width 54 height 22
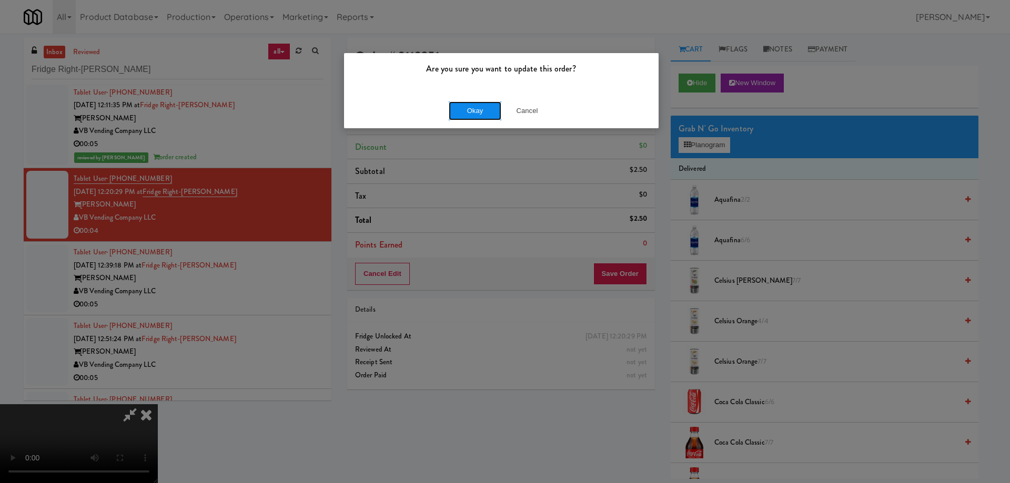
click at [456, 112] on button "Okay" at bounding box center [475, 111] width 53 height 19
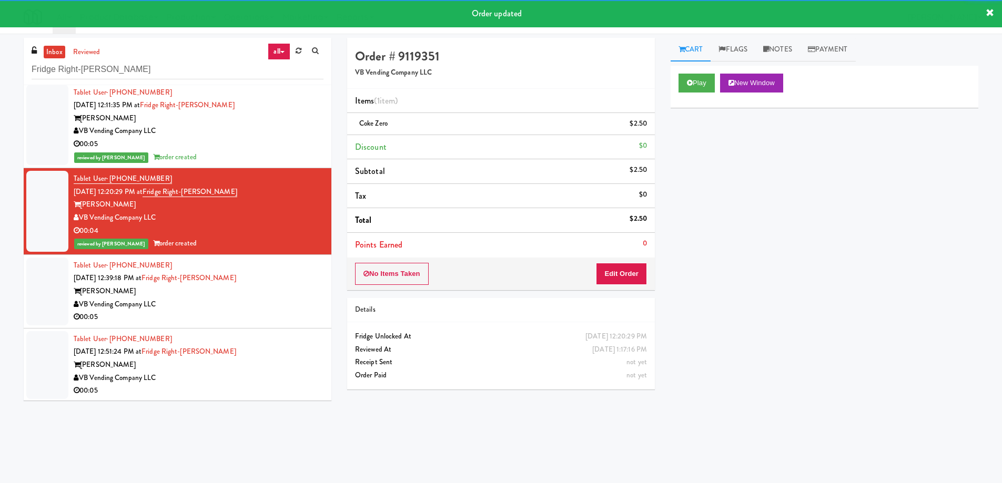
click at [270, 295] on div "[PERSON_NAME]" at bounding box center [199, 291] width 250 height 13
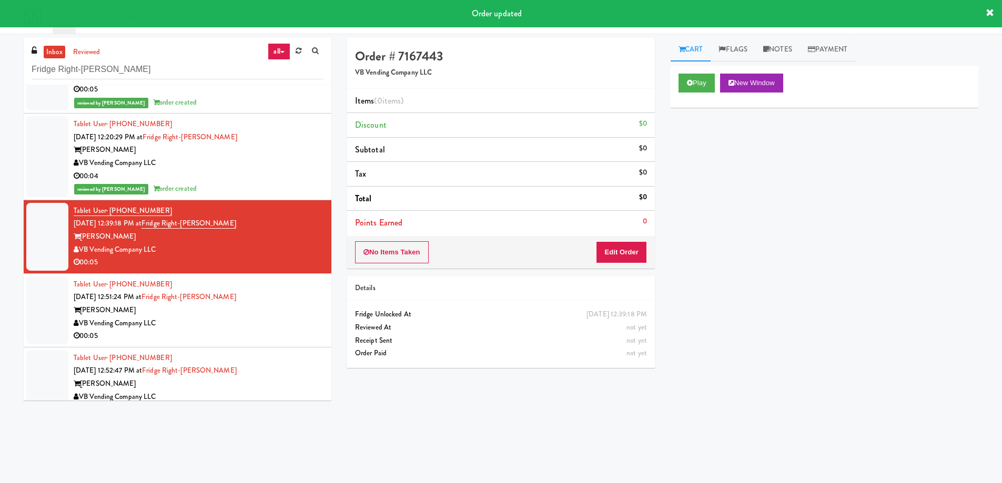
scroll to position [368, 0]
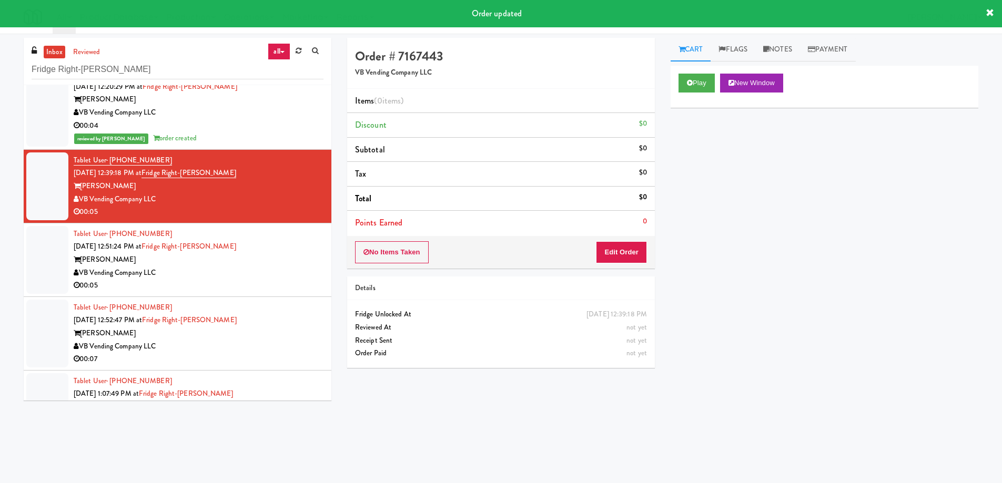
click at [673, 82] on div "Play New Window" at bounding box center [825, 87] width 308 height 42
click at [687, 74] on button "Play" at bounding box center [697, 83] width 36 height 19
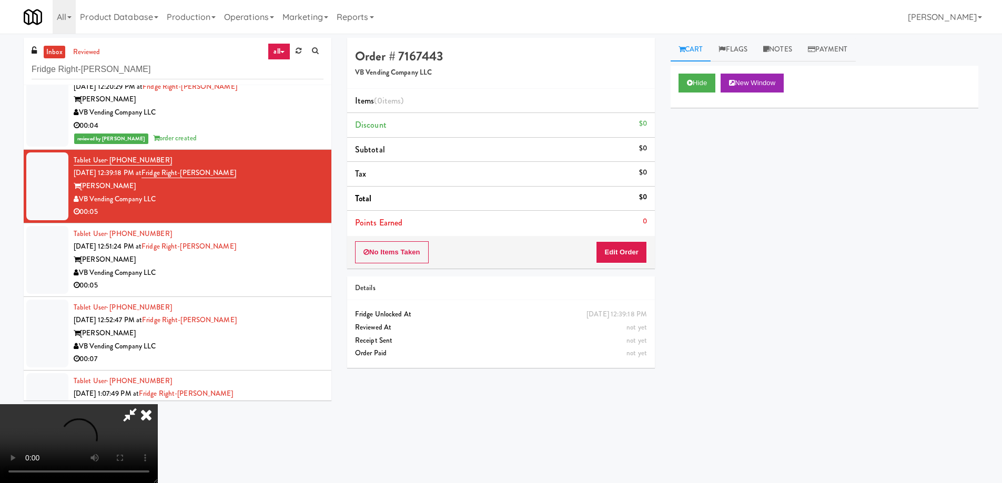
click at [158, 404] on video at bounding box center [79, 443] width 158 height 79
click at [629, 254] on button "Edit Order" at bounding box center [621, 252] width 51 height 22
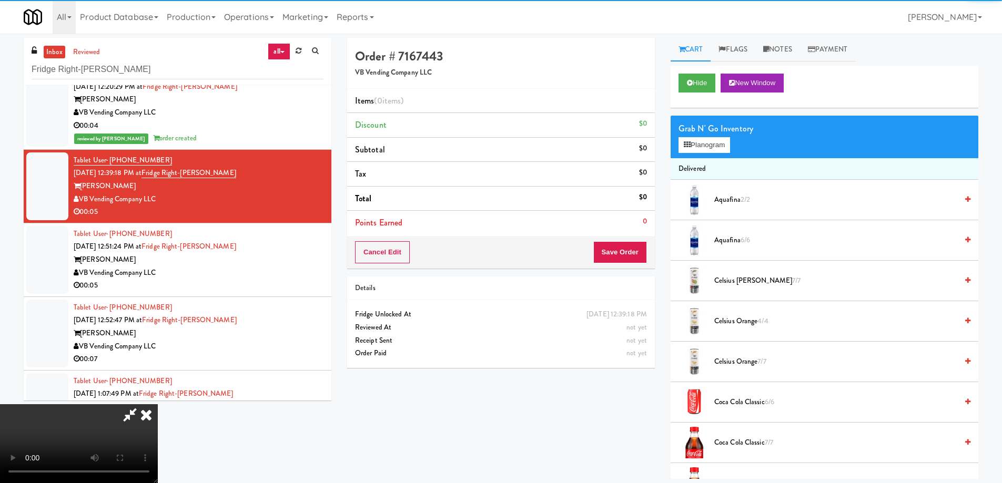
click at [691, 131] on div "Grab N' Go Inventory" at bounding box center [825, 129] width 292 height 16
click at [693, 139] on button "Planogram" at bounding box center [705, 145] width 52 height 16
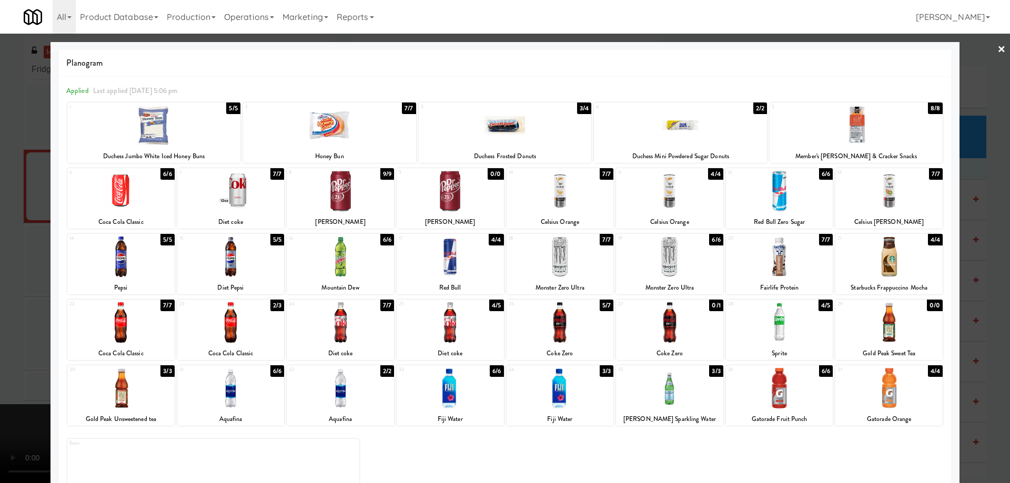
click at [558, 190] on div at bounding box center [560, 191] width 107 height 41
click at [997, 47] on link "×" at bounding box center [1001, 50] width 8 height 33
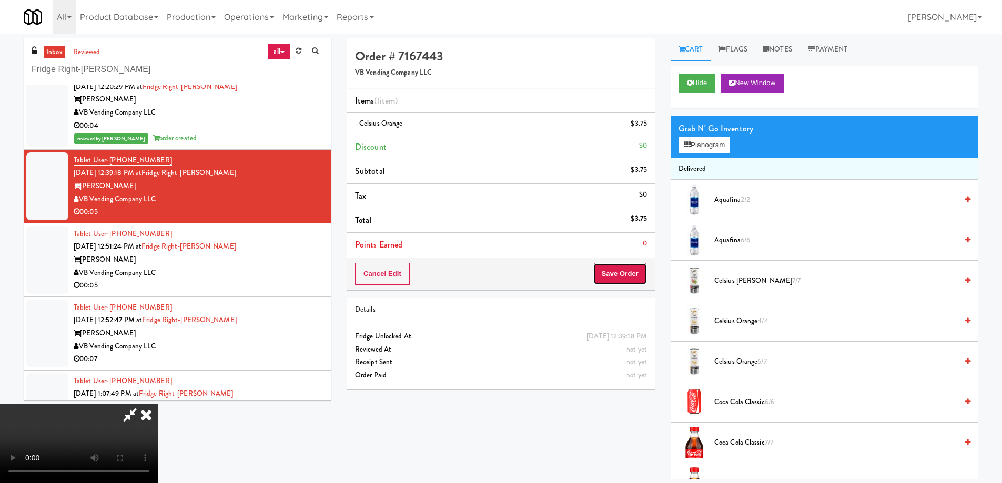
click at [646, 272] on button "Save Order" at bounding box center [620, 274] width 54 height 22
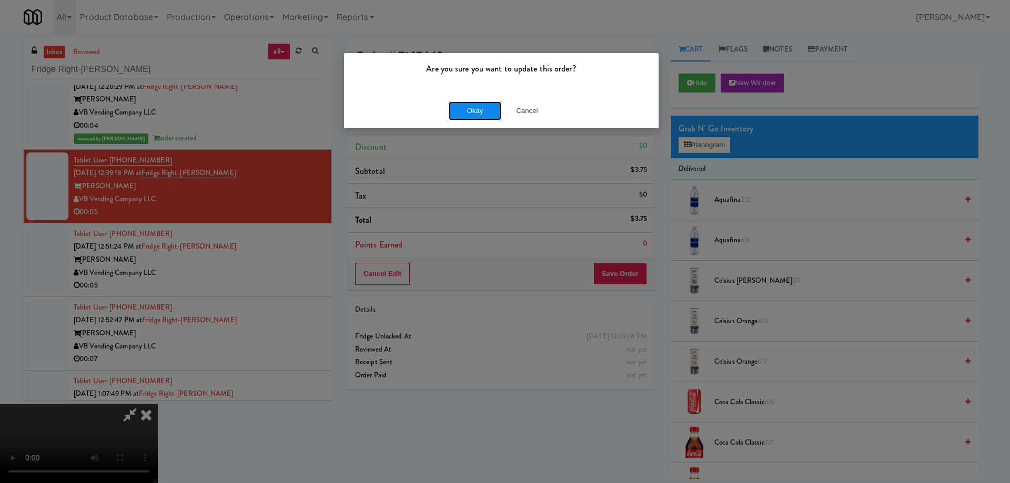
click at [473, 111] on button "Okay" at bounding box center [475, 111] width 53 height 19
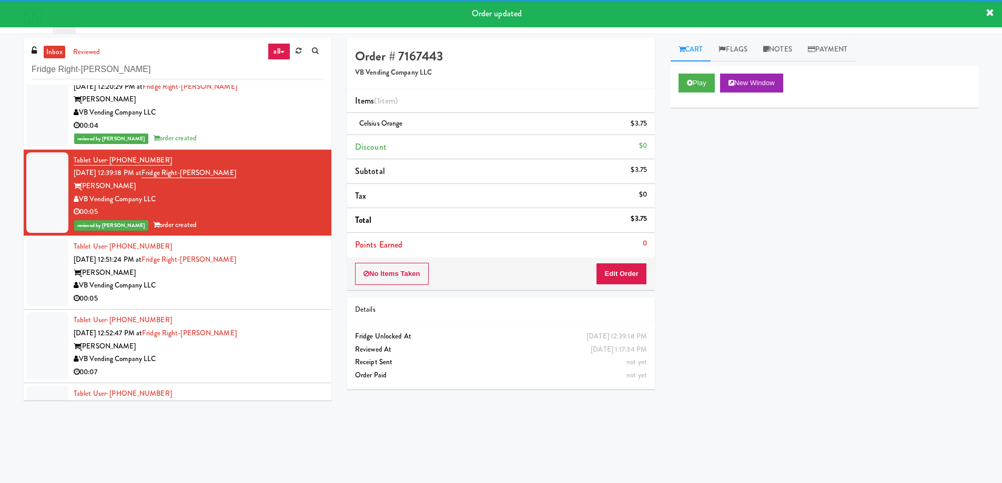
click at [272, 289] on div "VB Vending Company LLC" at bounding box center [199, 285] width 250 height 13
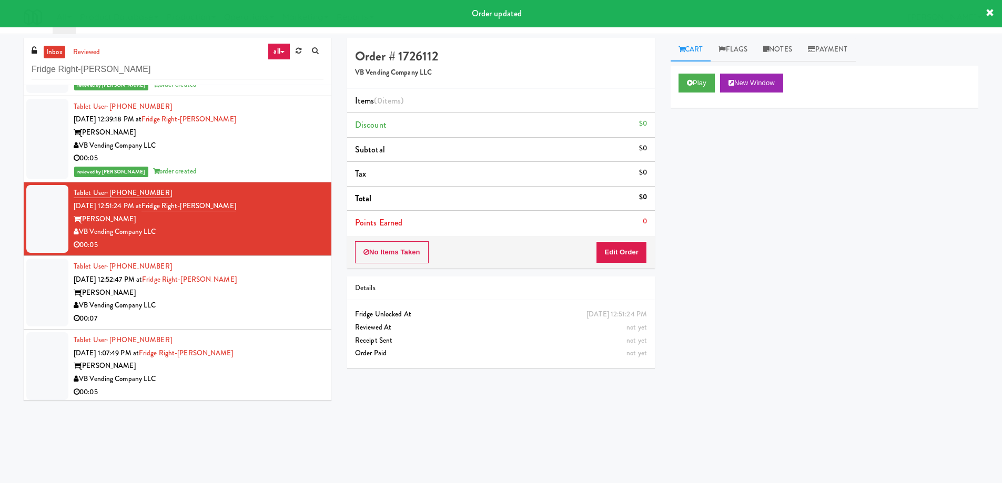
scroll to position [424, 0]
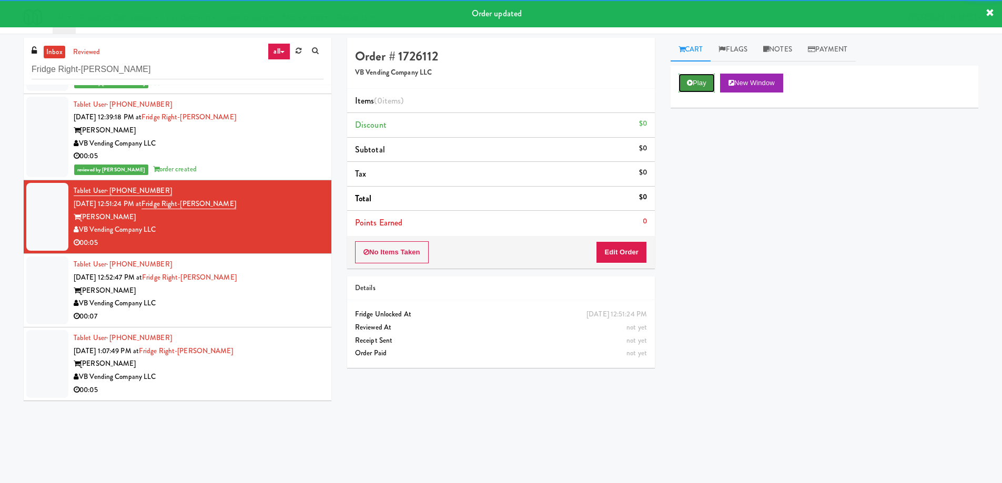
click at [711, 78] on button "Play" at bounding box center [697, 83] width 36 height 19
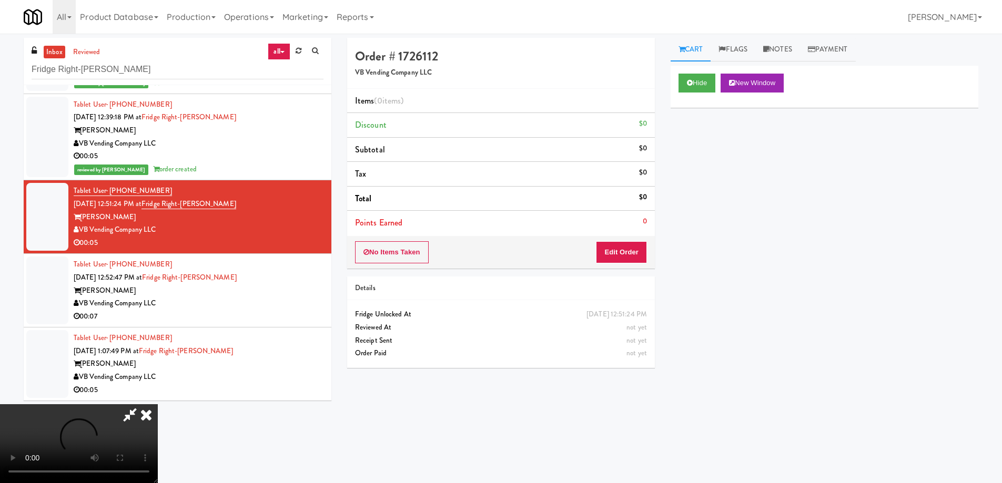
click at [158, 404] on video at bounding box center [79, 443] width 158 height 79
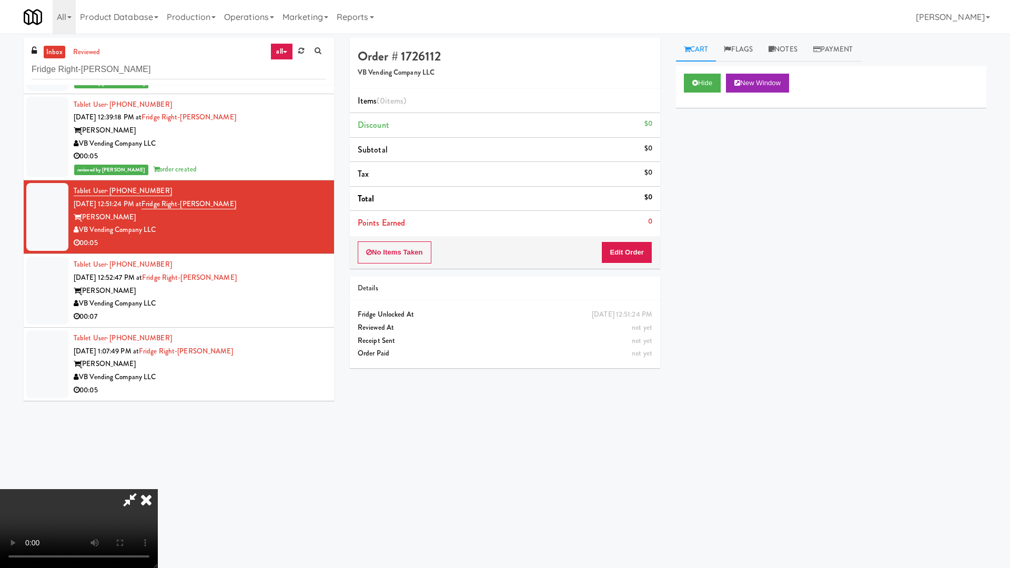
click at [158, 483] on video at bounding box center [79, 528] width 158 height 79
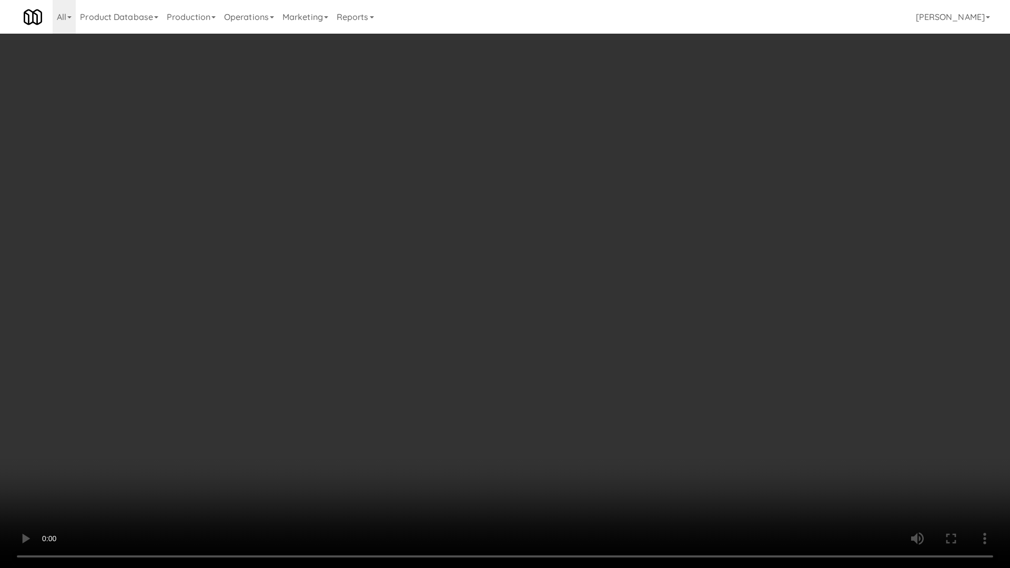
click at [415, 230] on video at bounding box center [505, 284] width 1010 height 568
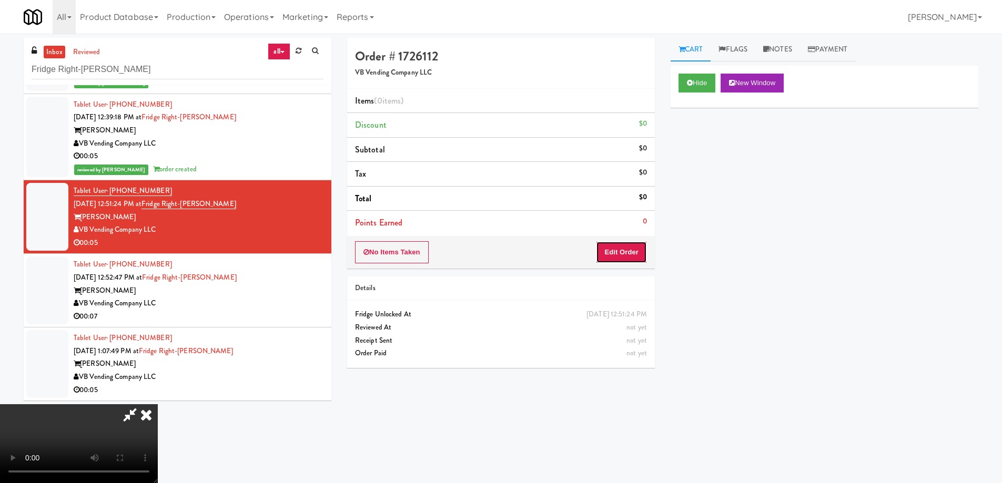
click at [641, 248] on button "Edit Order" at bounding box center [621, 252] width 51 height 22
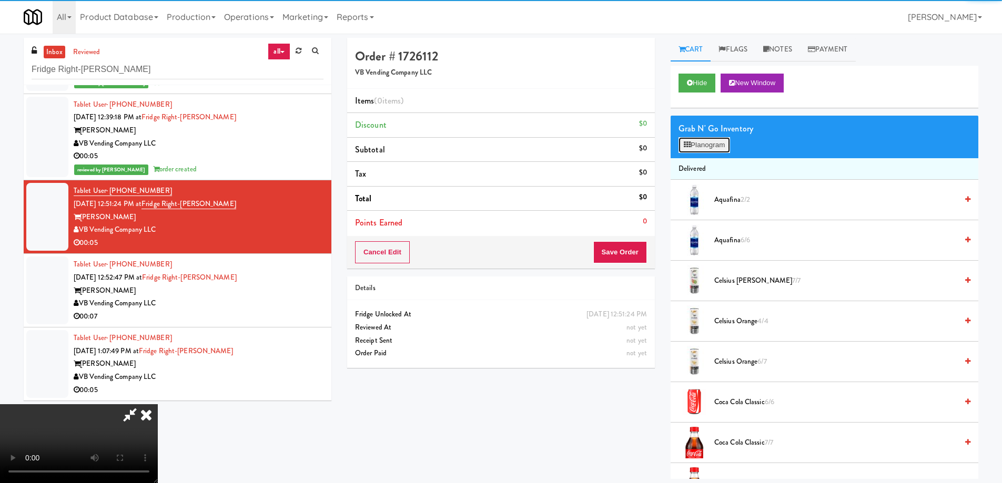
click at [699, 144] on button "Planogram" at bounding box center [705, 145] width 52 height 16
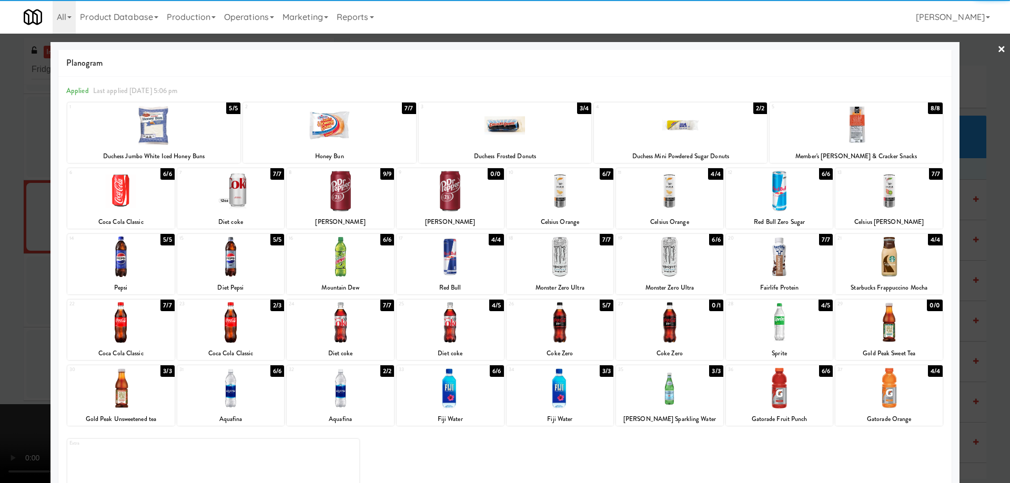
click at [119, 342] on div at bounding box center [120, 322] width 107 height 41
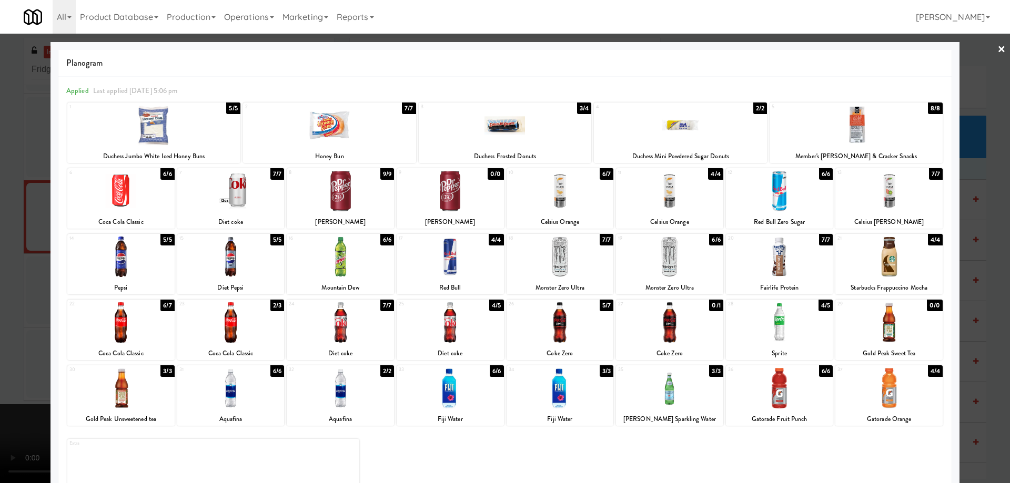
click at [997, 48] on link "×" at bounding box center [1001, 50] width 8 height 33
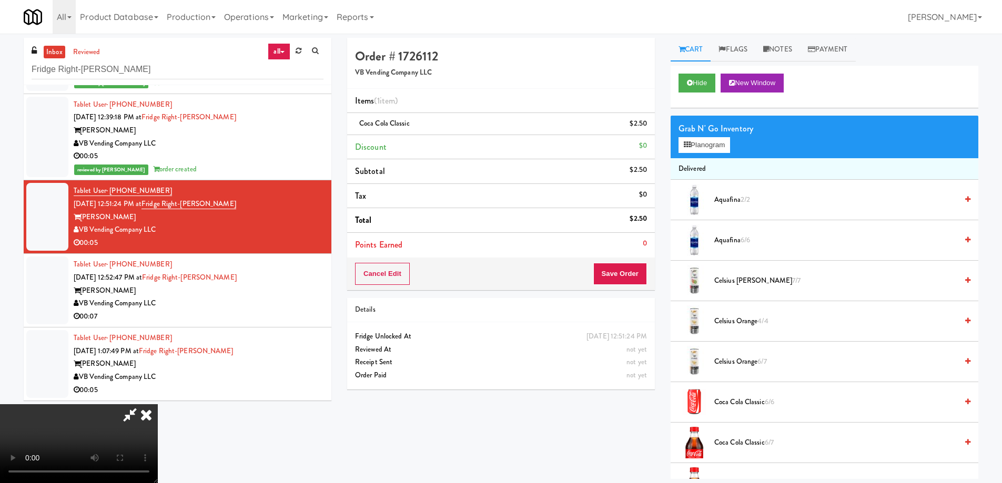
click at [158, 404] on video at bounding box center [79, 443] width 158 height 79
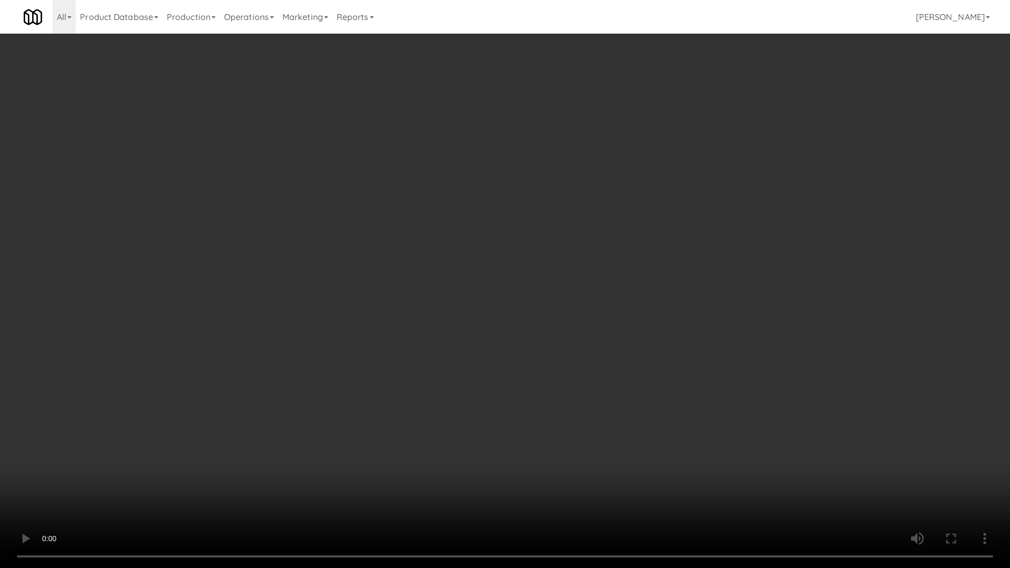
drag, startPoint x: 569, startPoint y: 342, endPoint x: 576, endPoint y: 321, distance: 22.5
click at [569, 342] on video at bounding box center [505, 284] width 1010 height 568
click at [563, 307] on video at bounding box center [505, 284] width 1010 height 568
click at [502, 296] on video at bounding box center [505, 284] width 1010 height 568
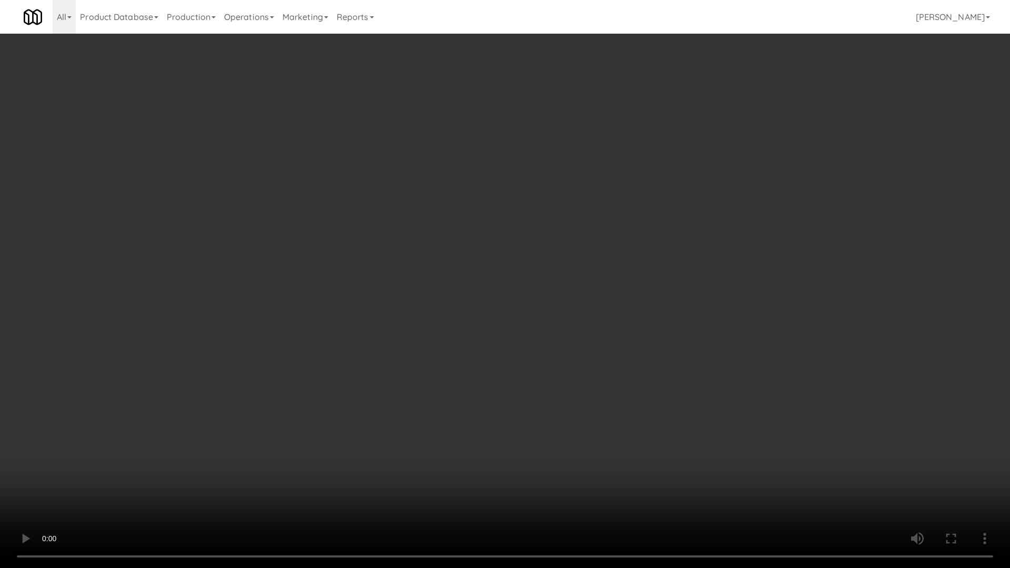
click at [502, 296] on video at bounding box center [505, 284] width 1010 height 568
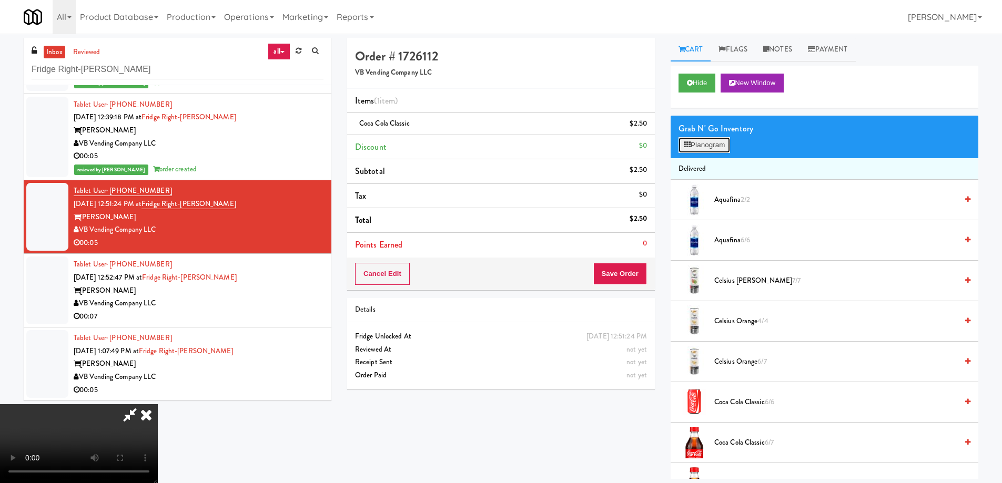
click at [692, 145] on button "Planogram" at bounding box center [705, 145] width 52 height 16
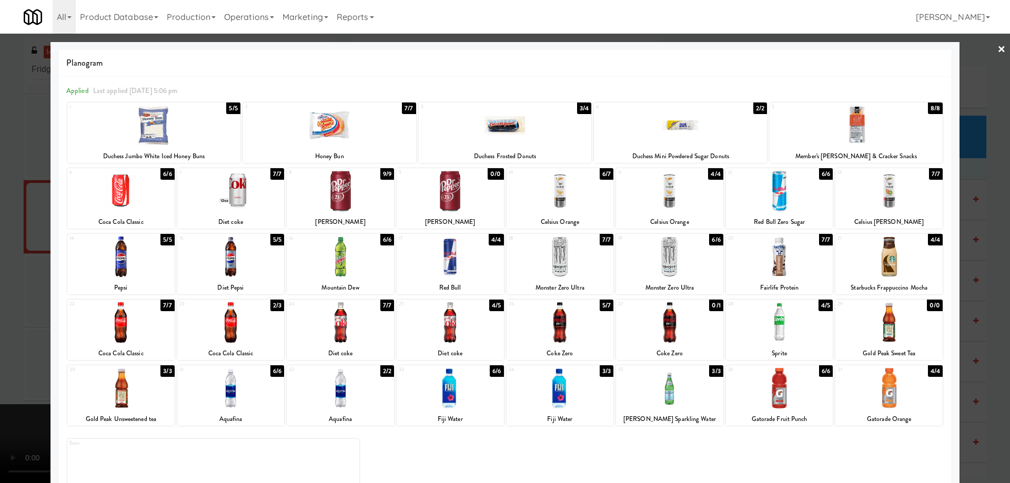
click at [997, 41] on link "×" at bounding box center [1001, 50] width 8 height 33
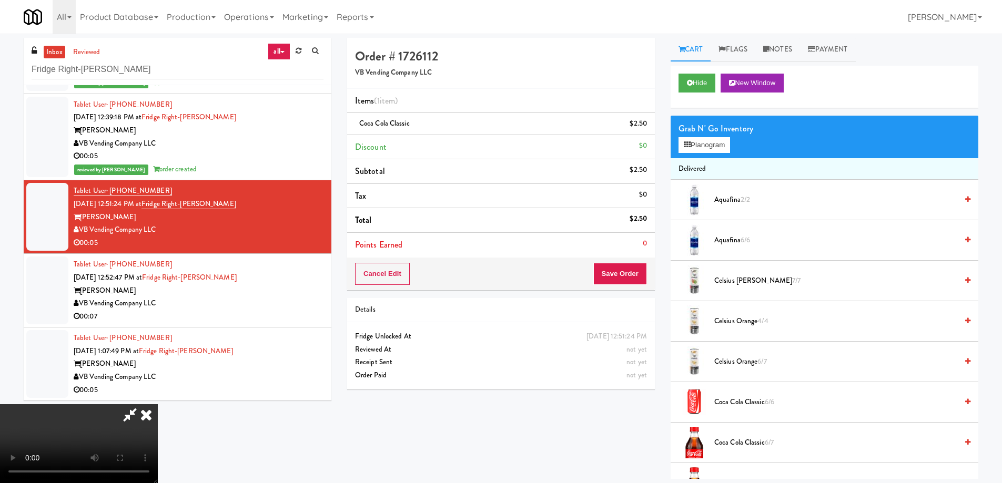
click at [158, 404] on icon at bounding box center [146, 414] width 23 height 21
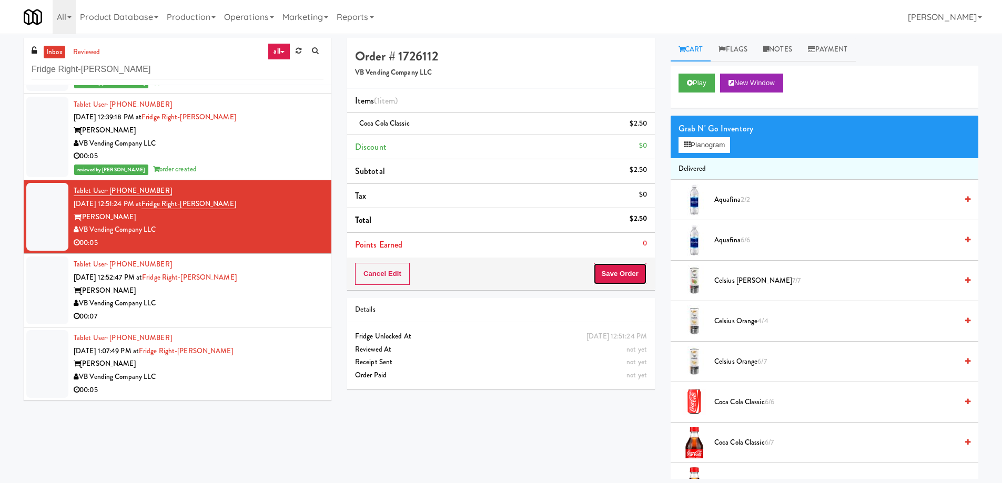
drag, startPoint x: 610, startPoint y: 273, endPoint x: 579, endPoint y: 265, distance: 32.2
click at [610, 274] on button "Save Order" at bounding box center [620, 274] width 54 height 22
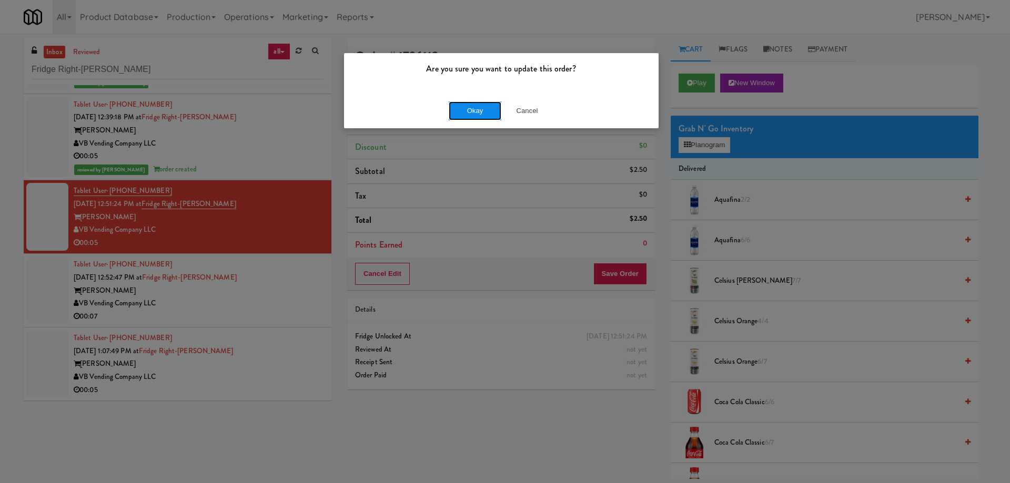
click at [473, 107] on button "Okay" at bounding box center [475, 111] width 53 height 19
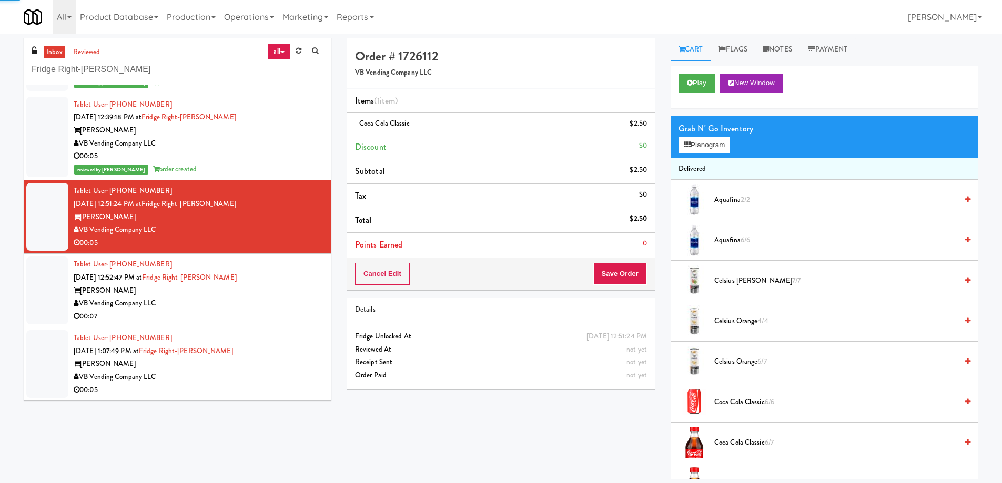
click at [274, 288] on div "[PERSON_NAME]" at bounding box center [199, 291] width 250 height 13
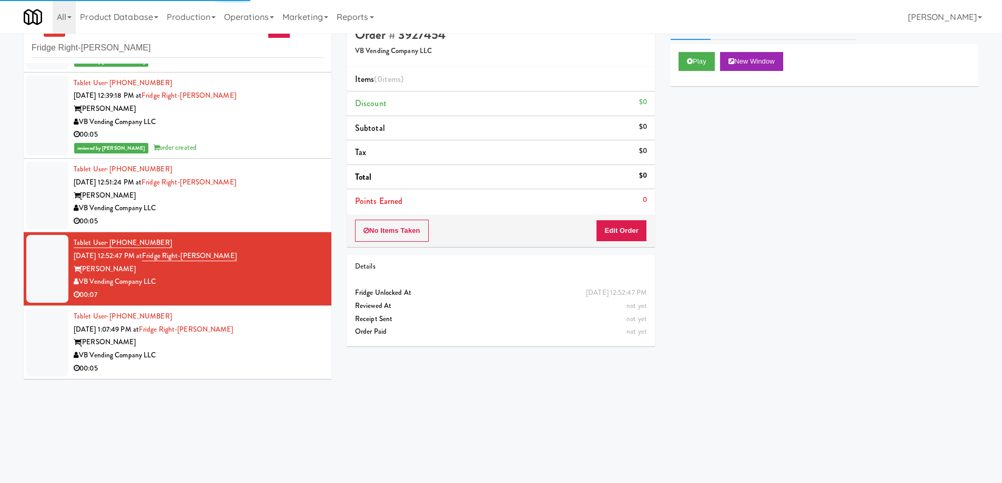
scroll to position [34, 0]
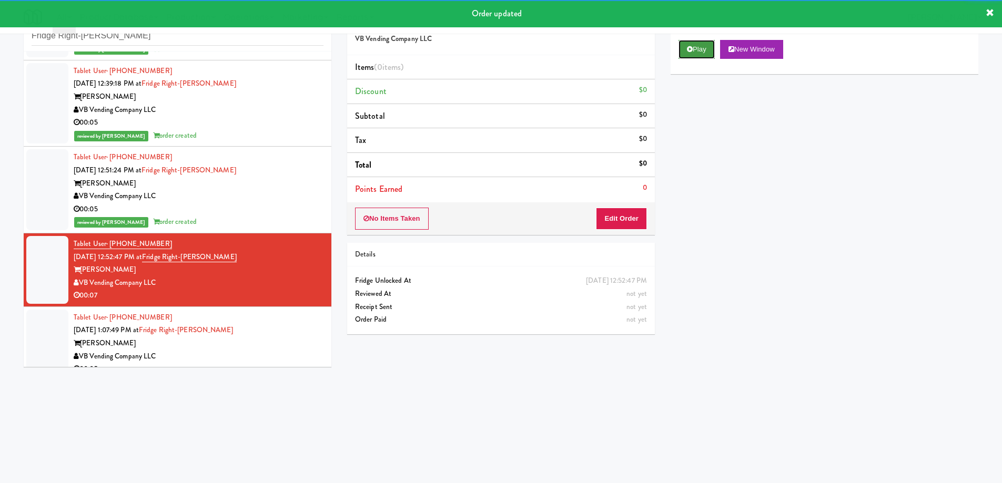
click at [700, 47] on button "Play" at bounding box center [697, 49] width 36 height 19
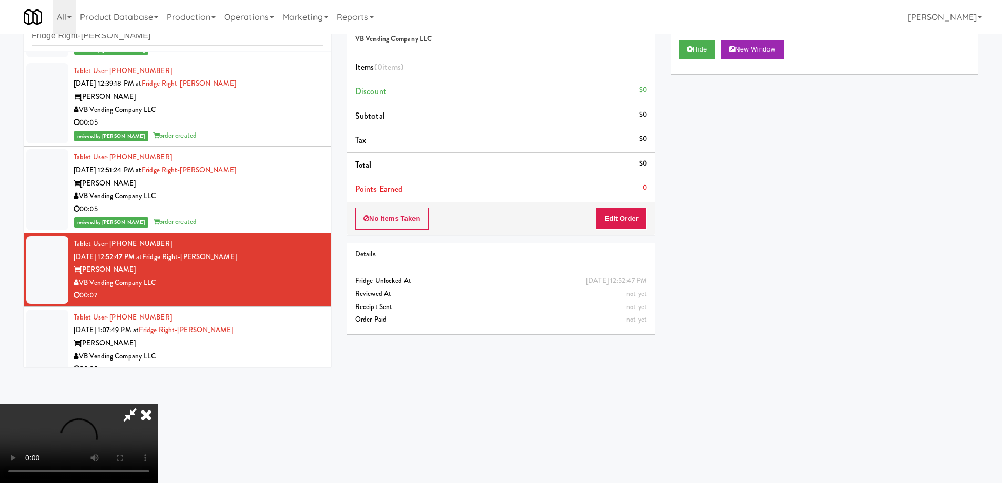
click at [158, 404] on video at bounding box center [79, 443] width 158 height 79
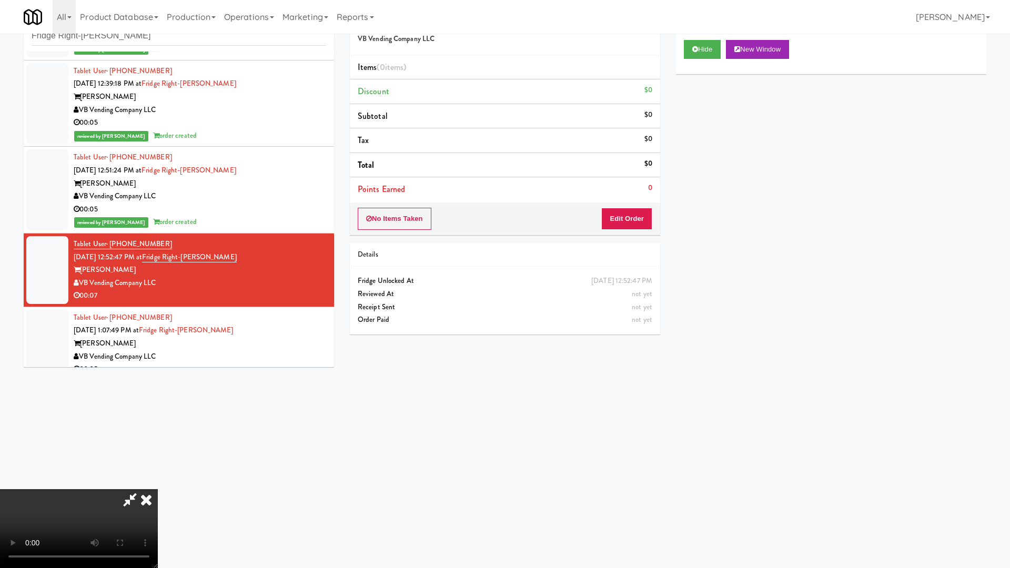
click at [158, 483] on video at bounding box center [79, 528] width 158 height 79
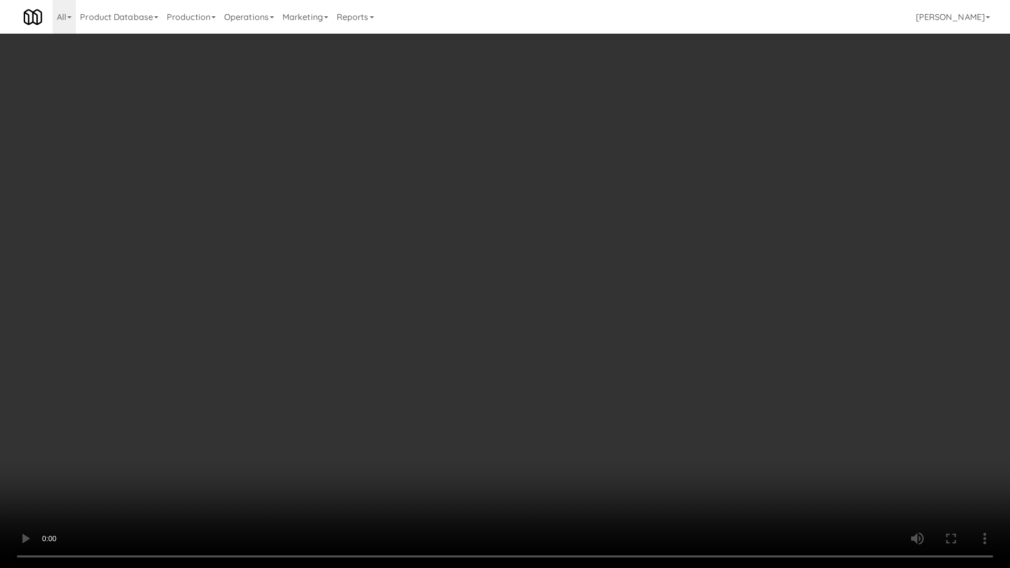
click at [522, 264] on video at bounding box center [505, 284] width 1010 height 568
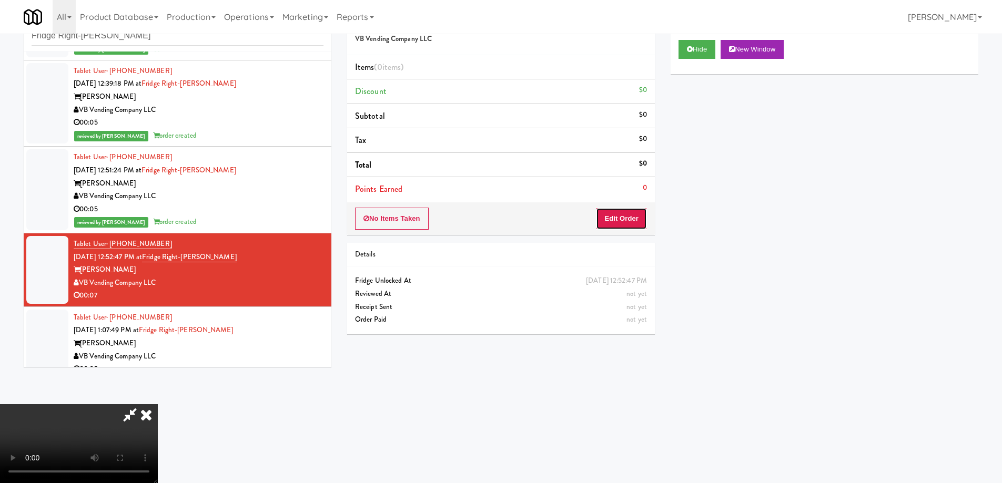
click at [621, 213] on button "Edit Order" at bounding box center [621, 219] width 51 height 22
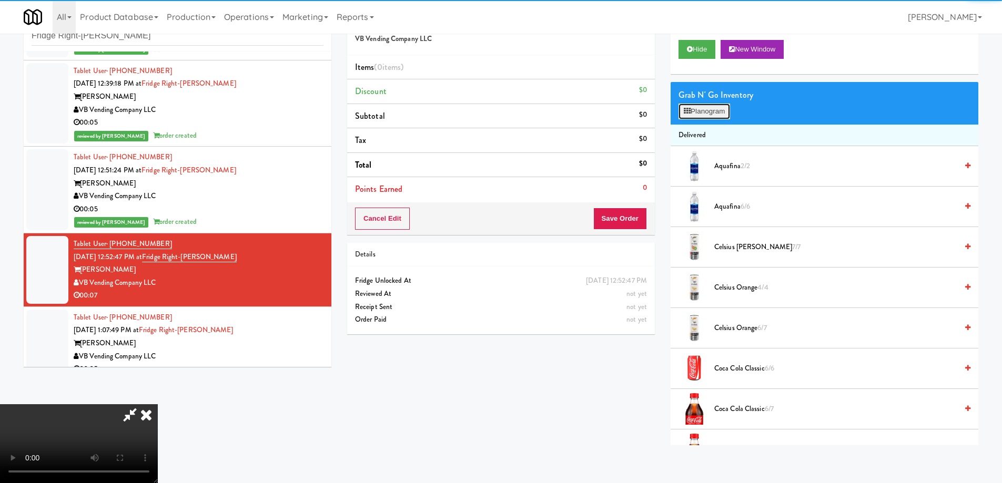
click at [709, 113] on button "Planogram" at bounding box center [705, 112] width 52 height 16
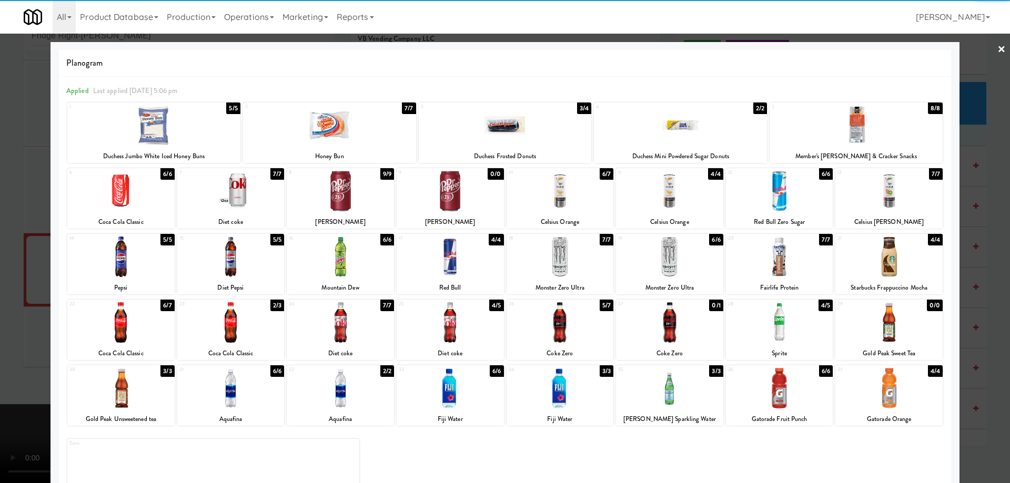
click at [257, 191] on div at bounding box center [230, 191] width 107 height 41
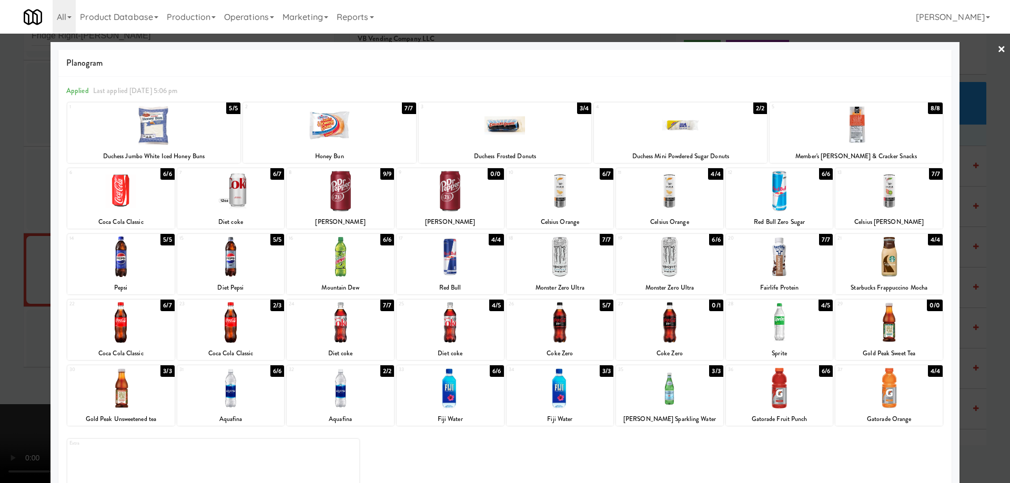
click at [997, 55] on link "×" at bounding box center [1001, 50] width 8 height 33
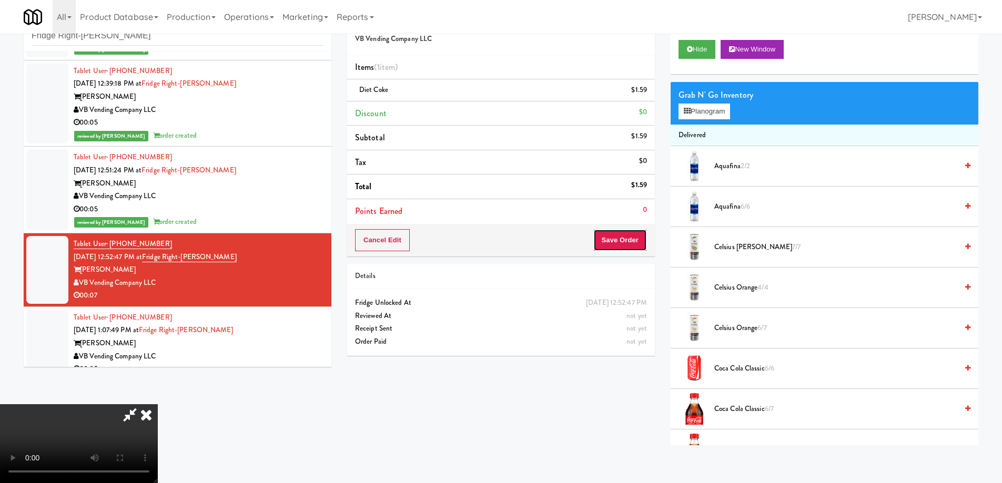
click at [626, 240] on button "Save Order" at bounding box center [620, 240] width 54 height 22
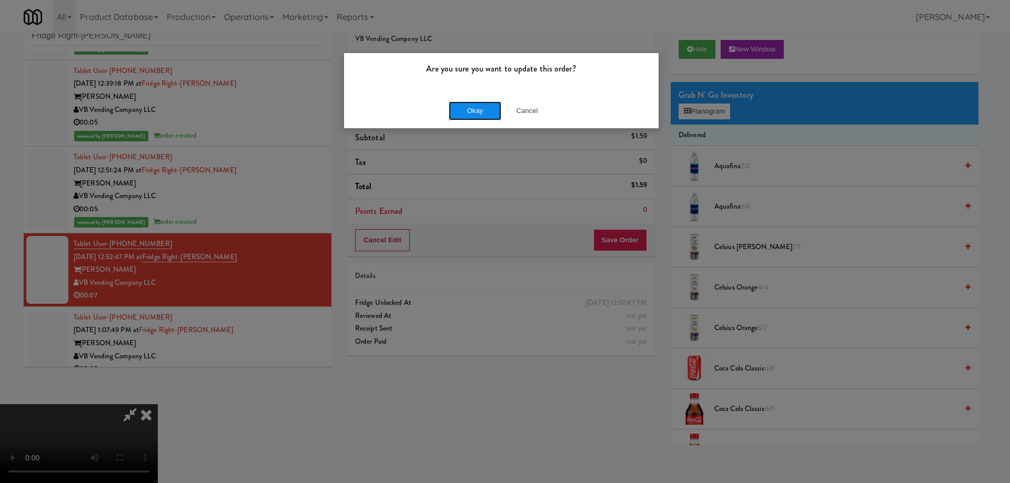
click at [460, 106] on button "Okay" at bounding box center [475, 111] width 53 height 19
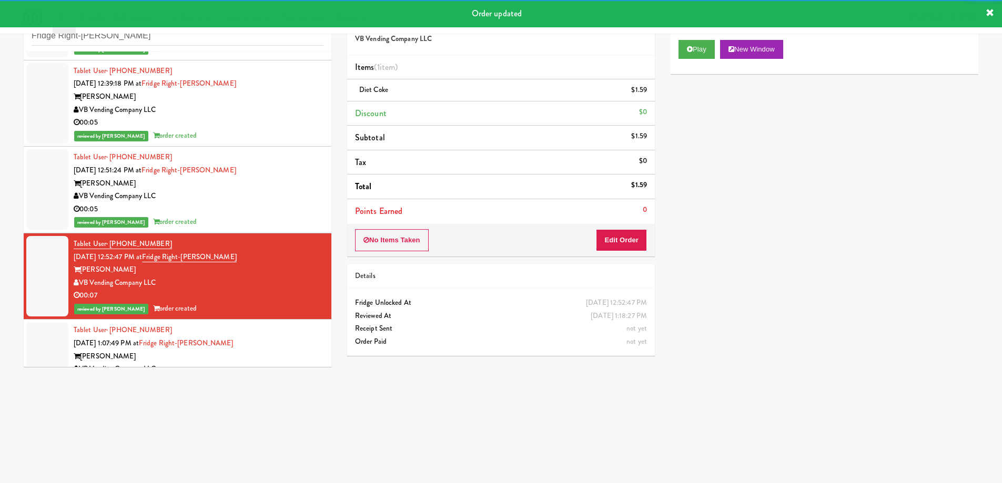
click at [261, 344] on div "Tablet User · (757) 434-9486 [DATE] 1:07:49 PM at Fridge Right-[PERSON_NAME] [P…" at bounding box center [199, 356] width 250 height 65
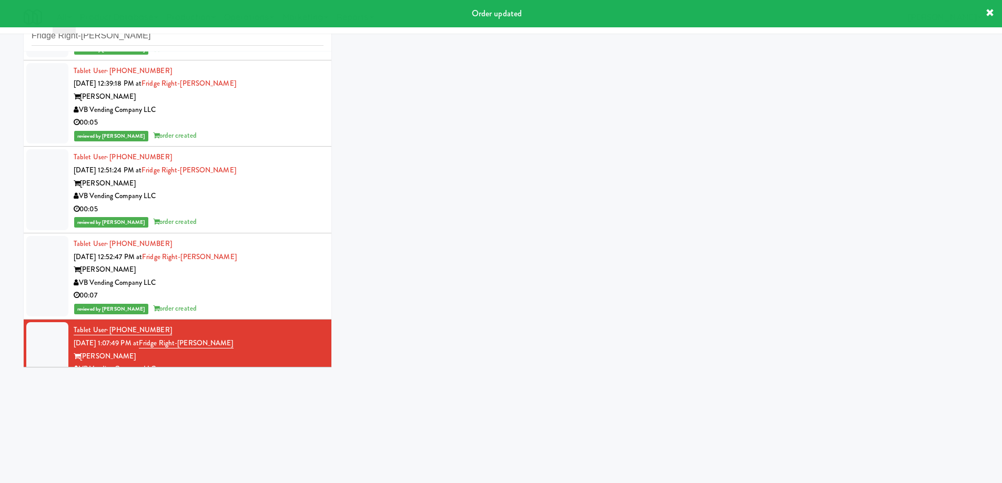
scroll to position [450, 0]
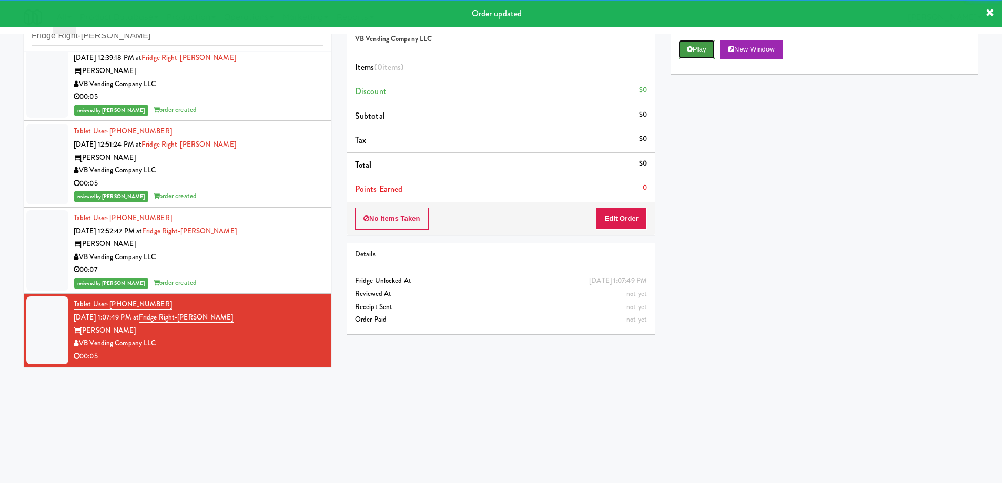
drag, startPoint x: 699, startPoint y: 53, endPoint x: 694, endPoint y: 57, distance: 6.0
click at [699, 53] on button "Play" at bounding box center [697, 49] width 36 height 19
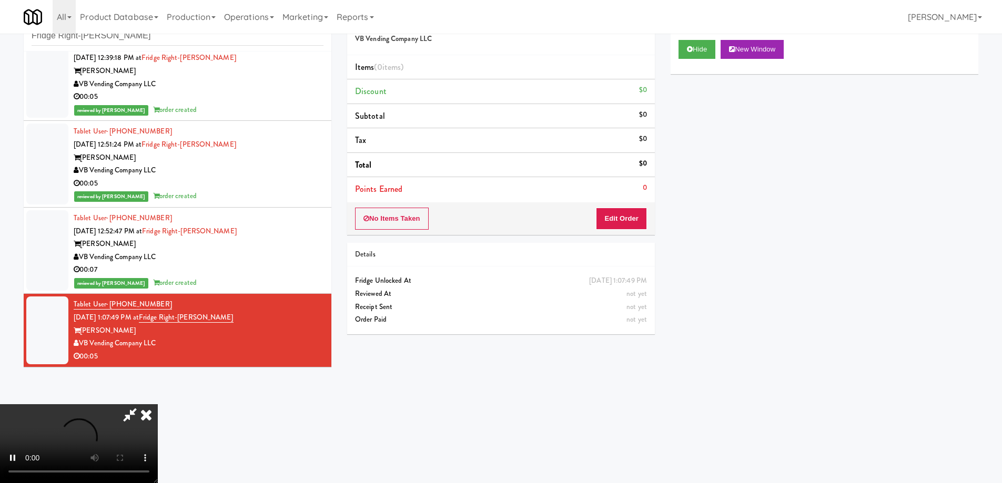
click at [158, 404] on video at bounding box center [79, 443] width 158 height 79
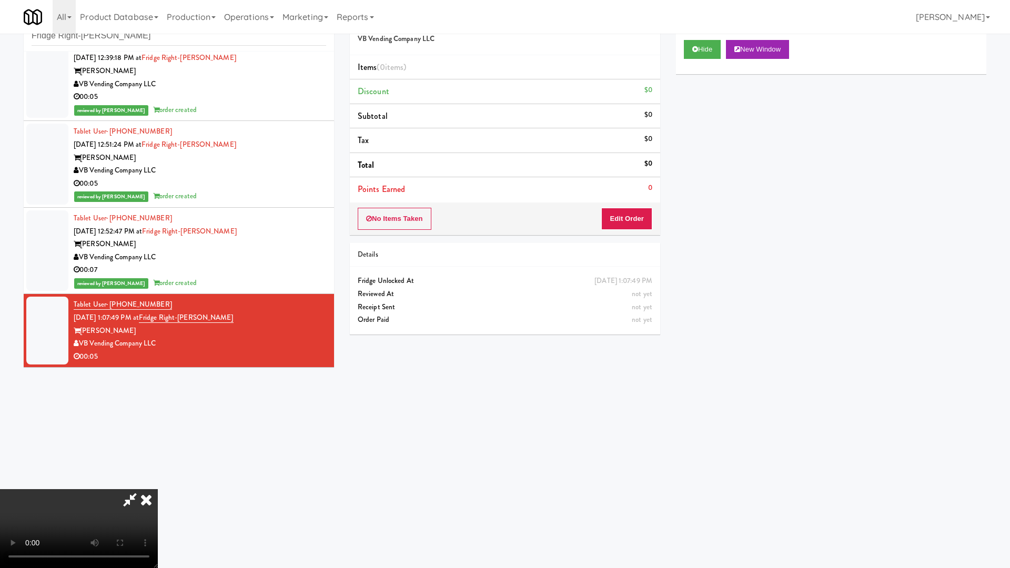
click at [158, 483] on video at bounding box center [79, 528] width 158 height 79
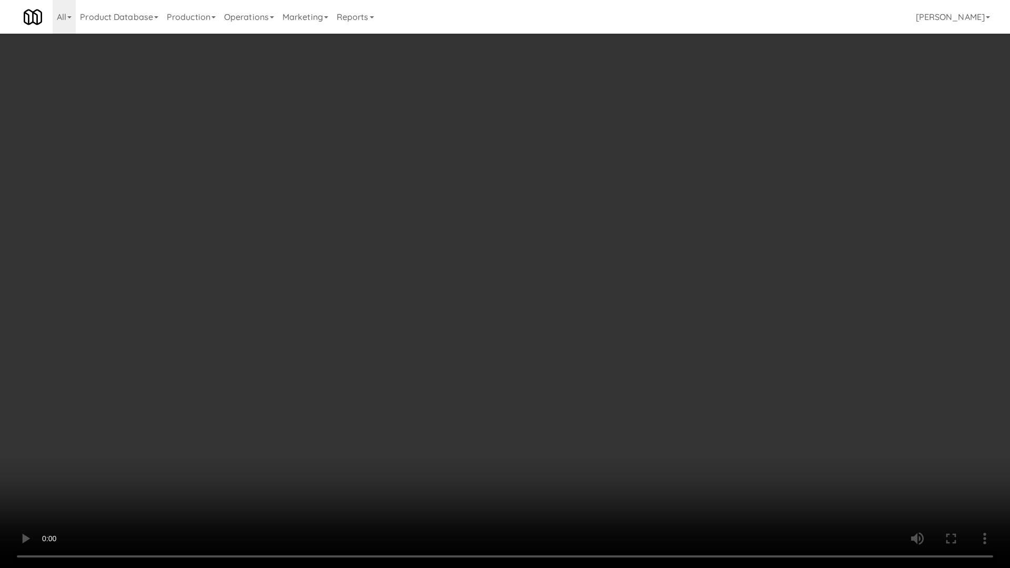
click at [497, 315] on video at bounding box center [505, 284] width 1010 height 568
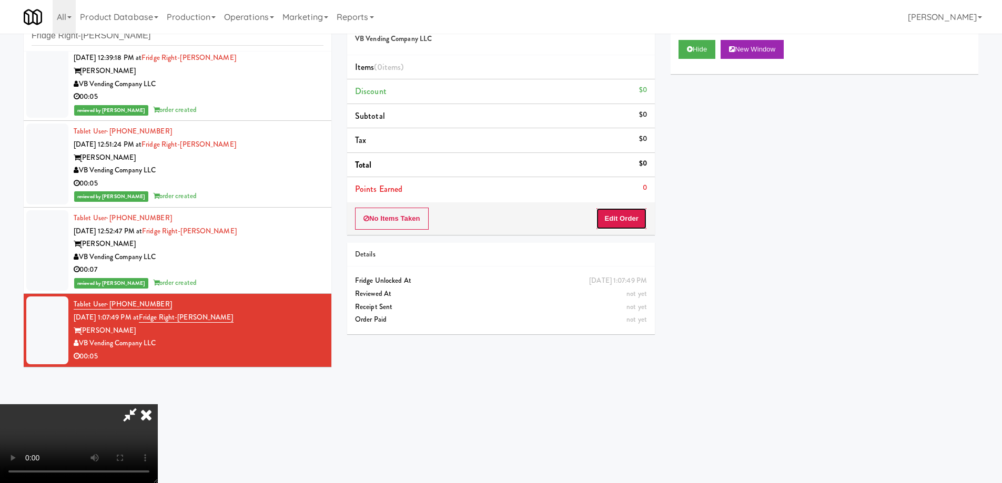
click at [630, 223] on button "Edit Order" at bounding box center [621, 219] width 51 height 22
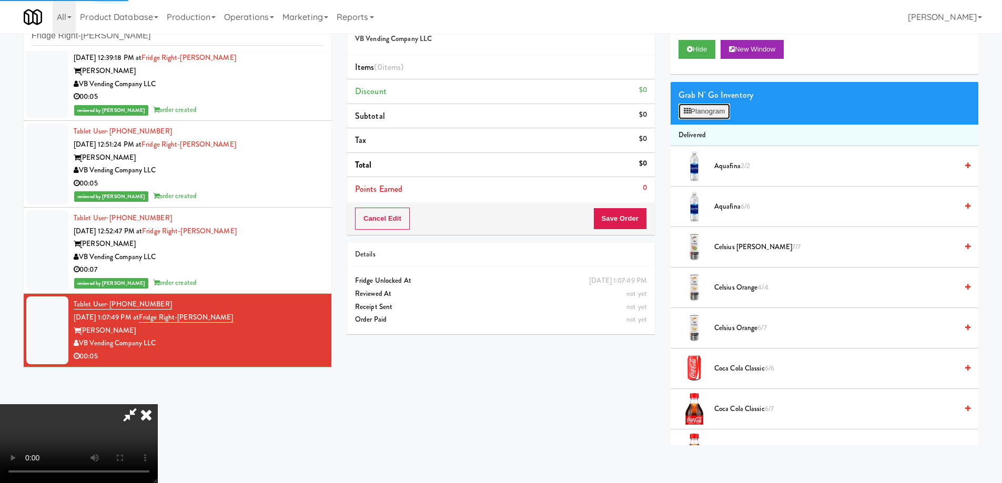
click at [697, 112] on button "Planogram" at bounding box center [705, 112] width 52 height 16
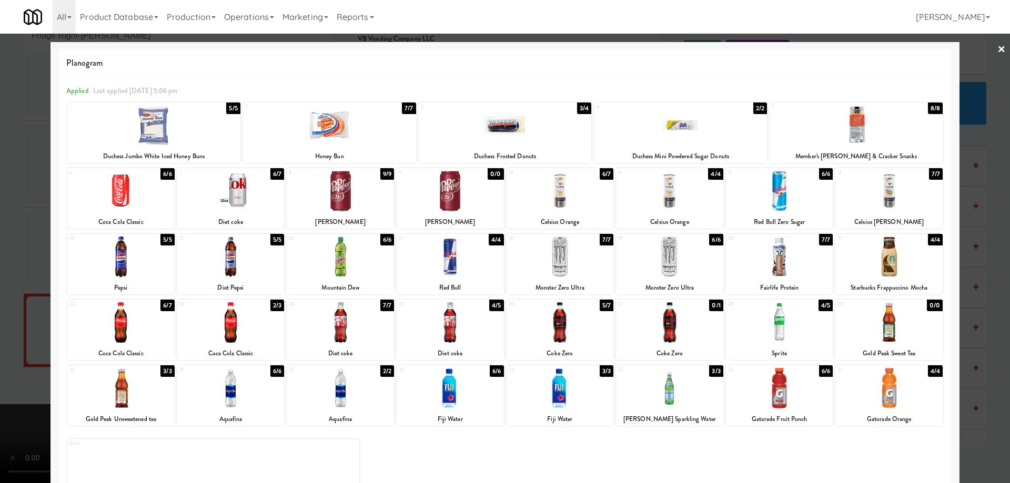
click at [263, 263] on div at bounding box center [230, 257] width 107 height 41
click at [997, 52] on link "×" at bounding box center [1001, 50] width 8 height 33
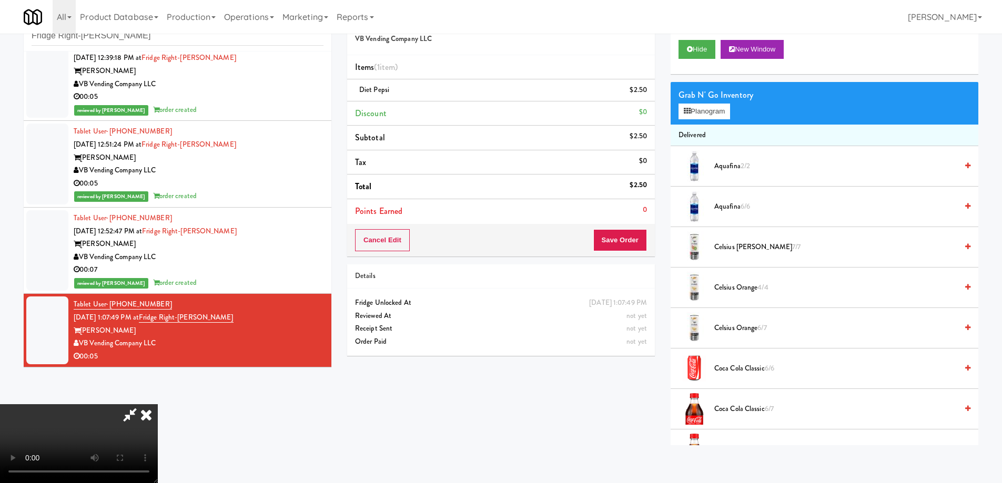
click at [158, 404] on video at bounding box center [79, 443] width 158 height 79
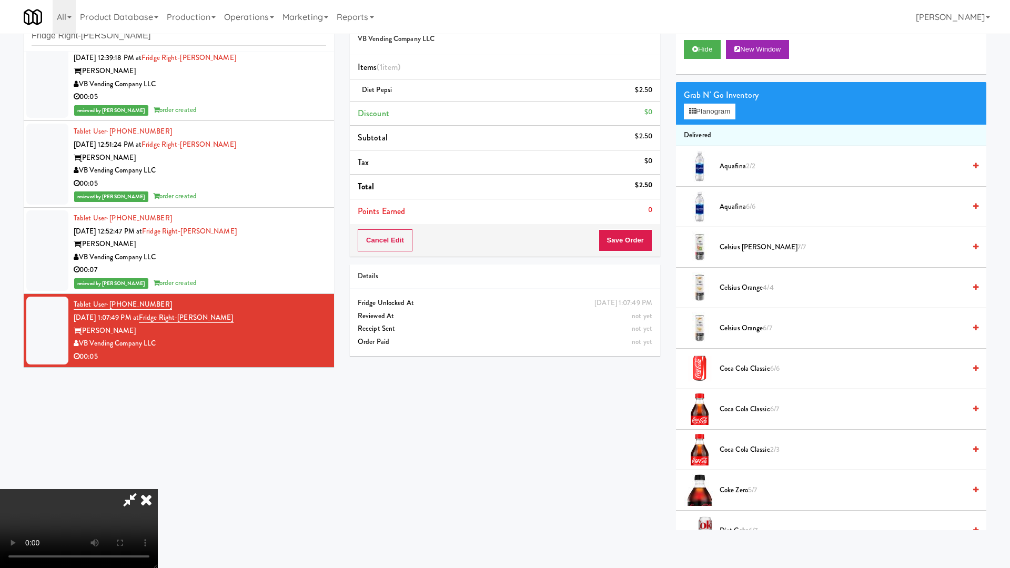
click at [158, 483] on video at bounding box center [79, 528] width 158 height 79
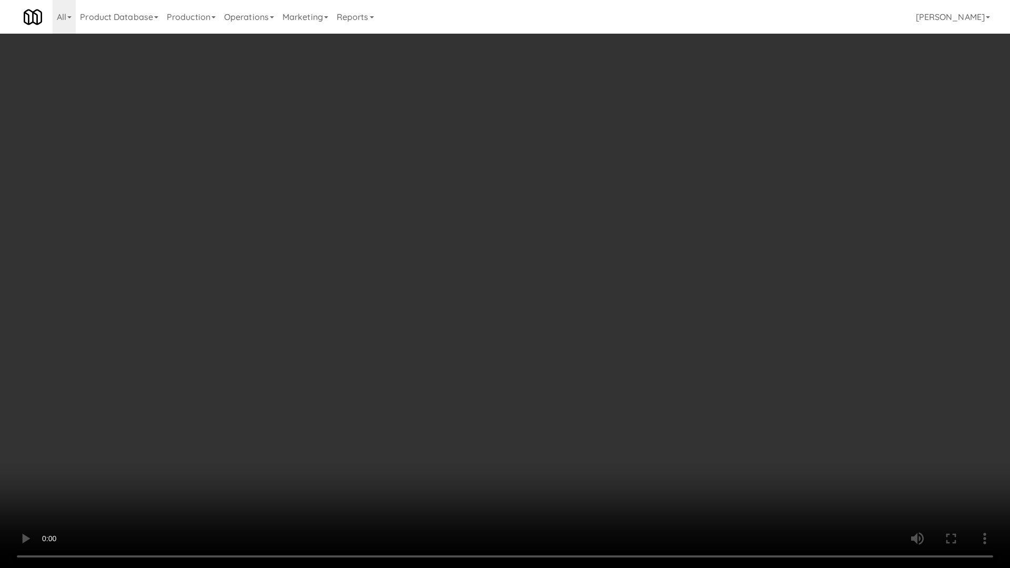
click at [509, 317] on video at bounding box center [505, 284] width 1010 height 568
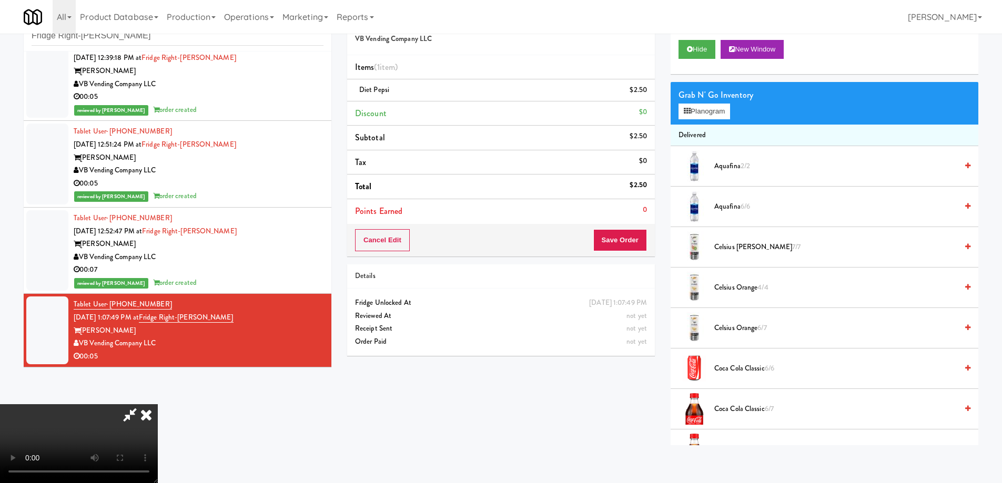
drag, startPoint x: 589, startPoint y: 152, endPoint x: 593, endPoint y: 163, distance: 12.0
click at [158, 404] on icon at bounding box center [146, 414] width 23 height 21
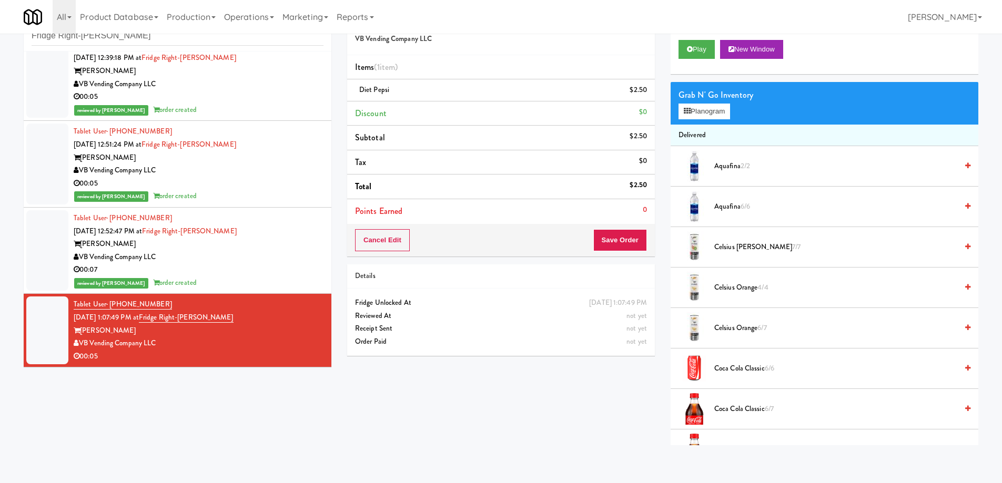
click at [614, 255] on div "Cancel Edit Save Order" at bounding box center [501, 240] width 308 height 33
click at [620, 230] on button "Save Order" at bounding box center [620, 240] width 54 height 22
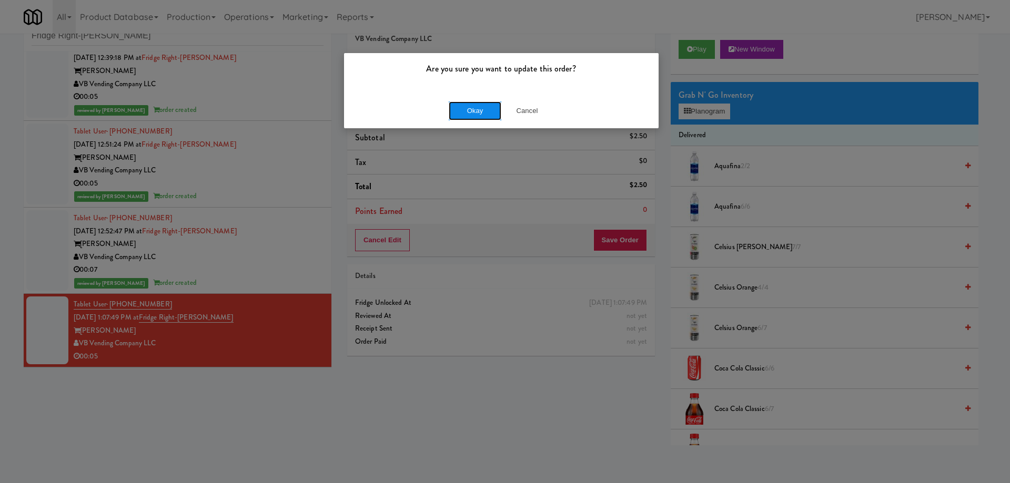
click at [480, 110] on button "Okay" at bounding box center [475, 111] width 53 height 19
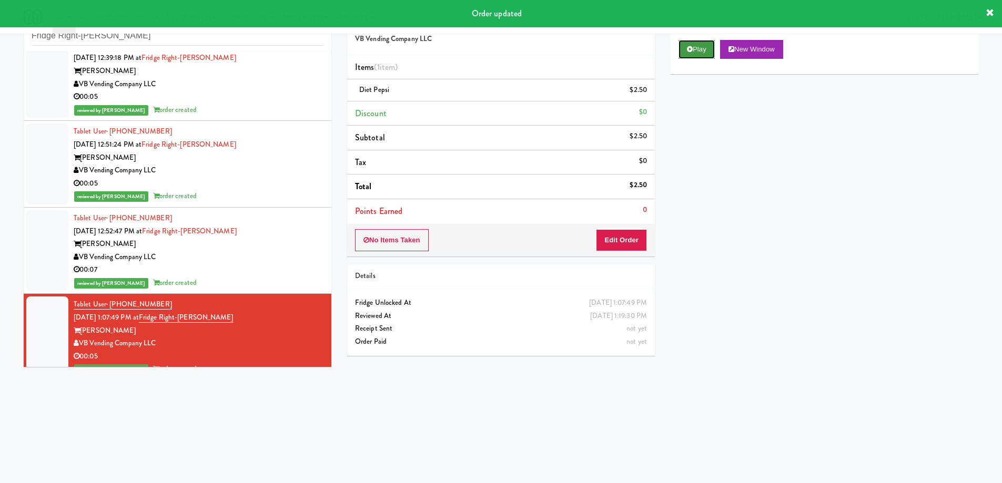
click at [695, 46] on button "Play" at bounding box center [697, 49] width 36 height 19
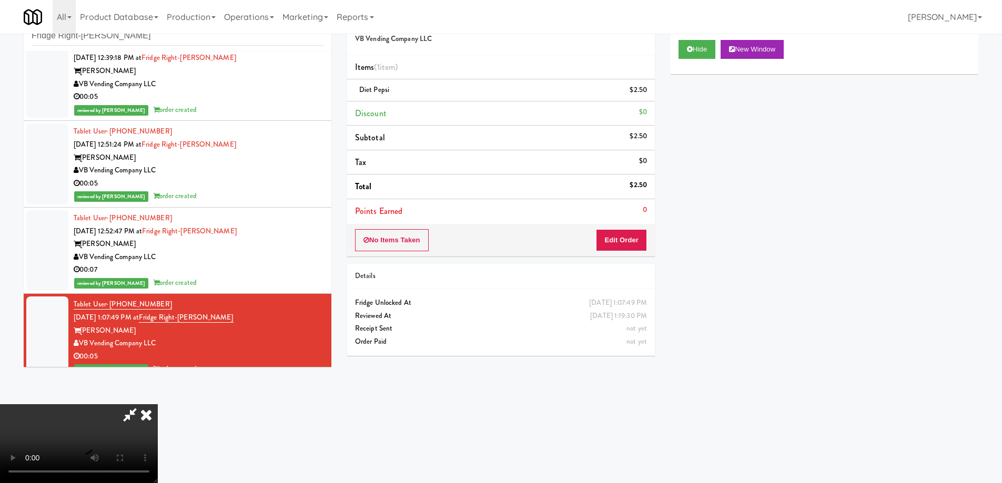
click at [158, 404] on video at bounding box center [79, 443] width 158 height 79
drag, startPoint x: 592, startPoint y: 157, endPoint x: 766, endPoint y: 238, distance: 192.5
click at [158, 404] on icon at bounding box center [146, 414] width 23 height 21
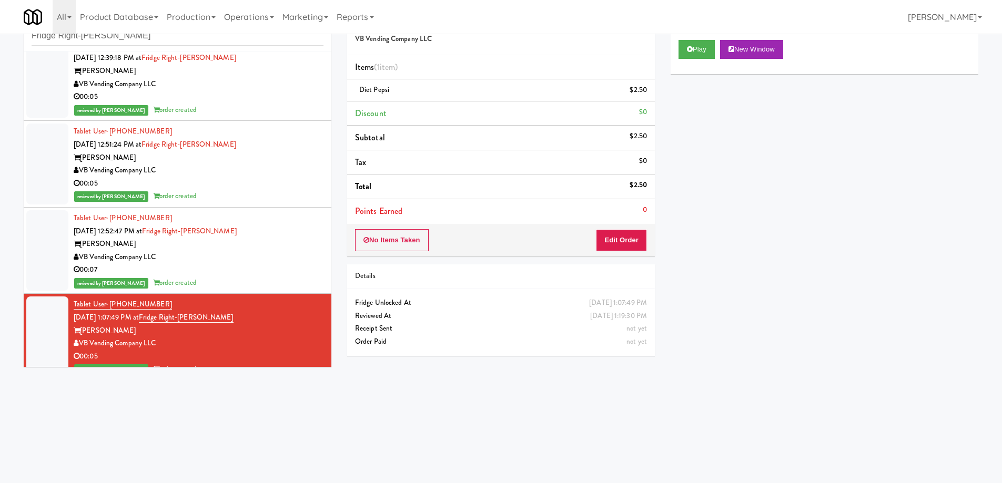
click at [838, 266] on div "Play New Window Primary Flag Clear Flag if unable to determine what was taken o…" at bounding box center [825, 229] width 308 height 394
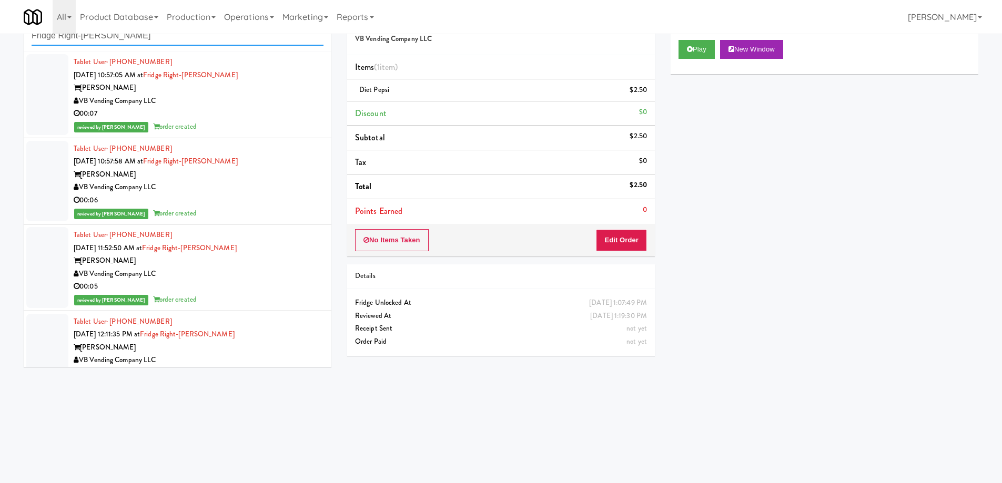
click at [165, 36] on input "Fridge Right-[PERSON_NAME]" at bounding box center [178, 35] width 292 height 19
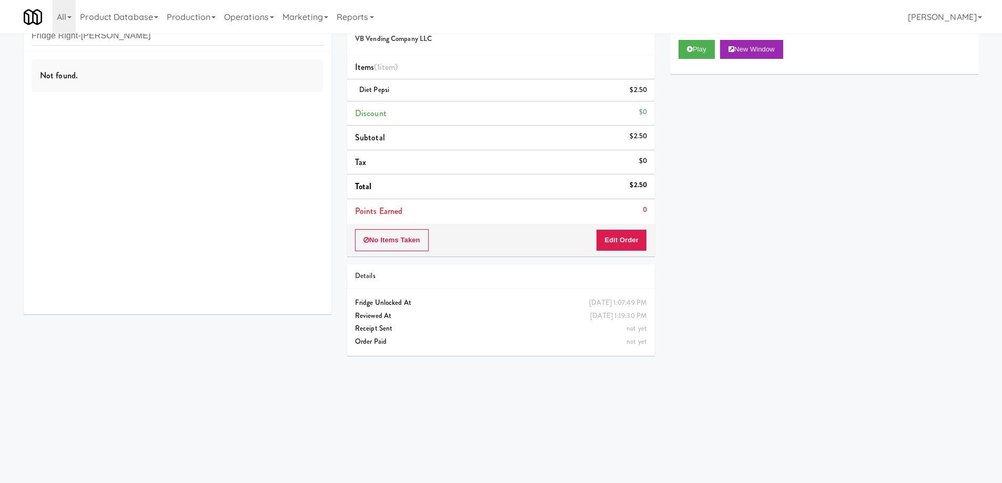
click at [873, 407] on div "Play New Window Primary Flag Clear Flag if unable to determine what was taken o…" at bounding box center [825, 229] width 308 height 394
click at [756, 350] on div "Play New Window Primary Flag Clear Flag if unable to determine what was taken o…" at bounding box center [825, 229] width 308 height 394
